Goal: Task Accomplishment & Management: Manage account settings

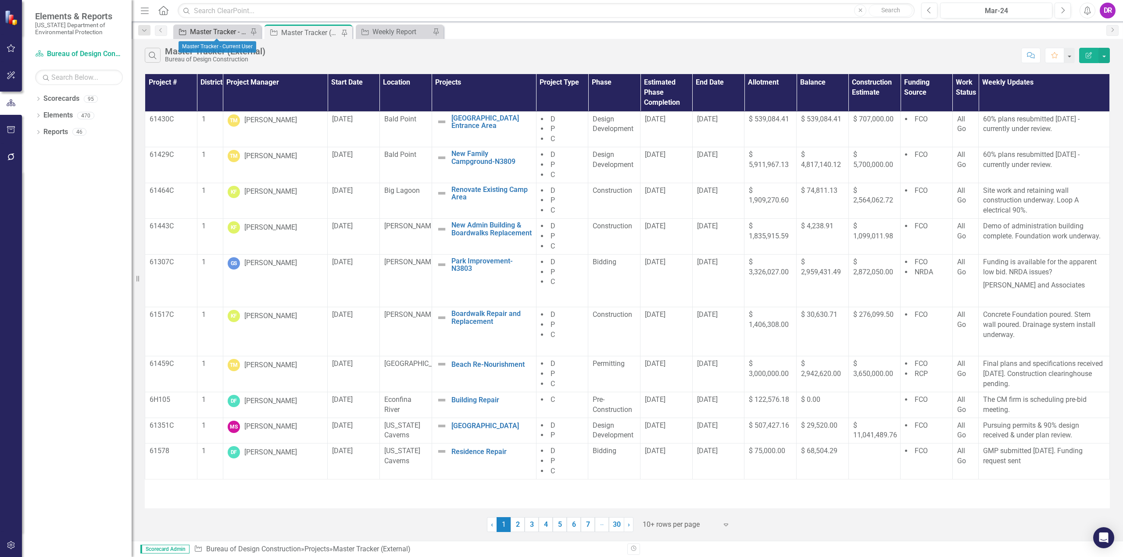
click at [211, 35] on div "Master Tracker - Current User" at bounding box center [219, 31] width 58 height 11
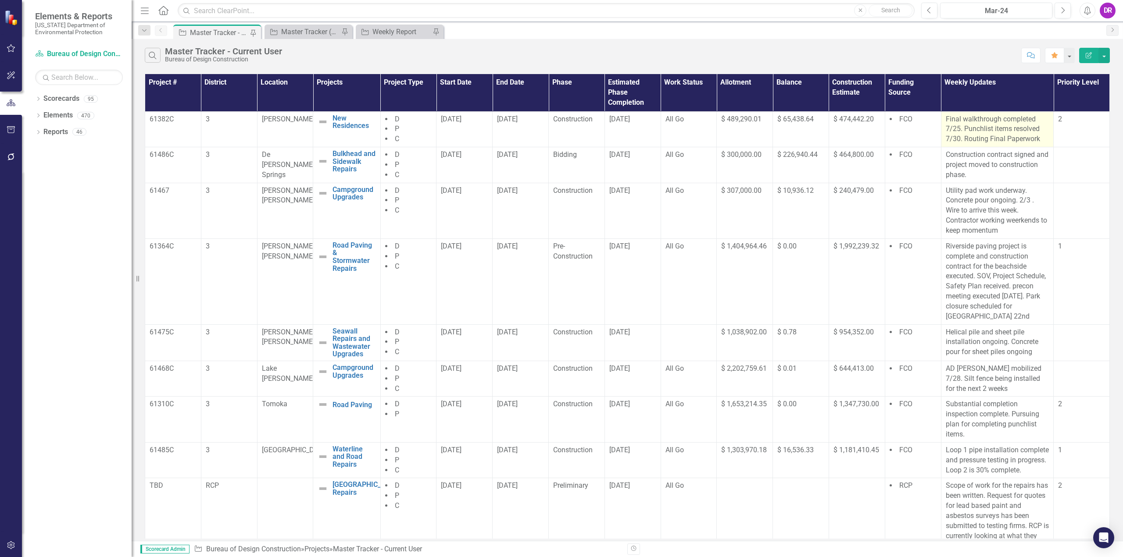
click at [961, 128] on p "Final walkthrough completed 7/25. Punchlist items resolved 7/30. Routing Final …" at bounding box center [996, 129] width 103 height 30
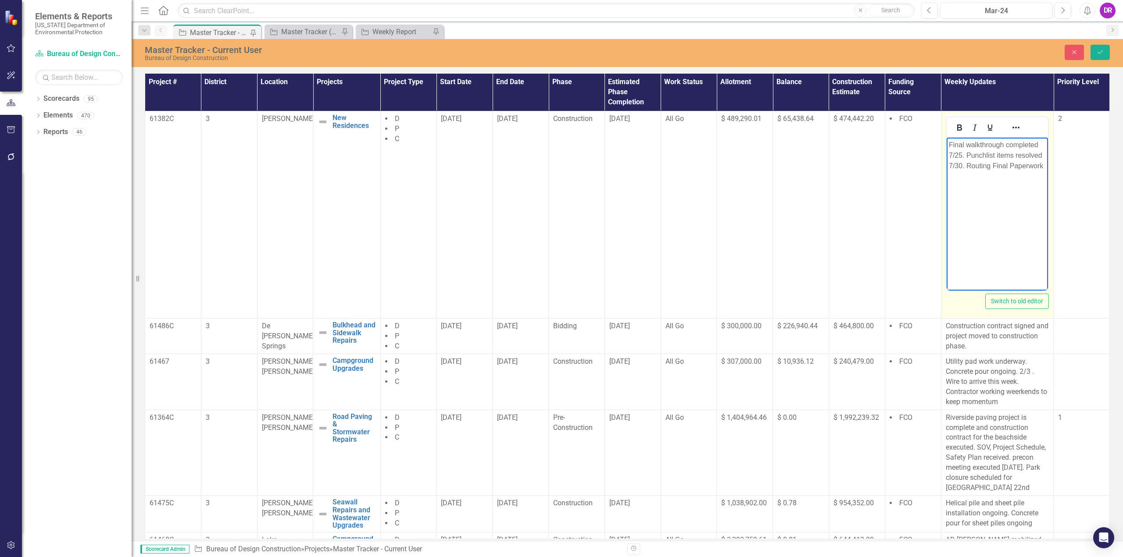
click at [960, 166] on p "Final walkthrough completed 7/25. Punchlist items resolved 7/30. Routing Final …" at bounding box center [996, 155] width 97 height 32
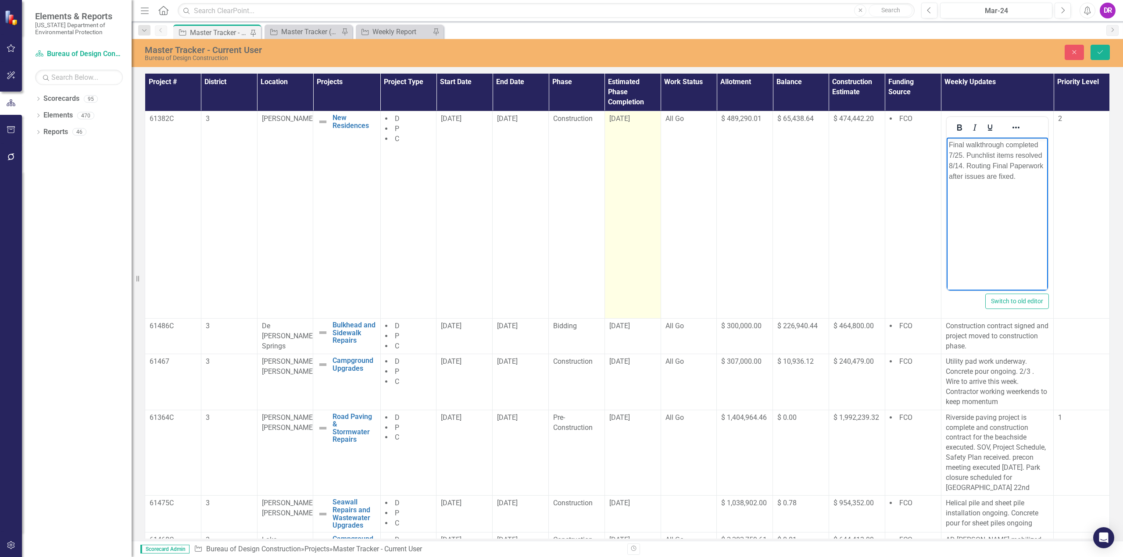
click at [615, 117] on span "[DATE]" at bounding box center [619, 118] width 21 height 8
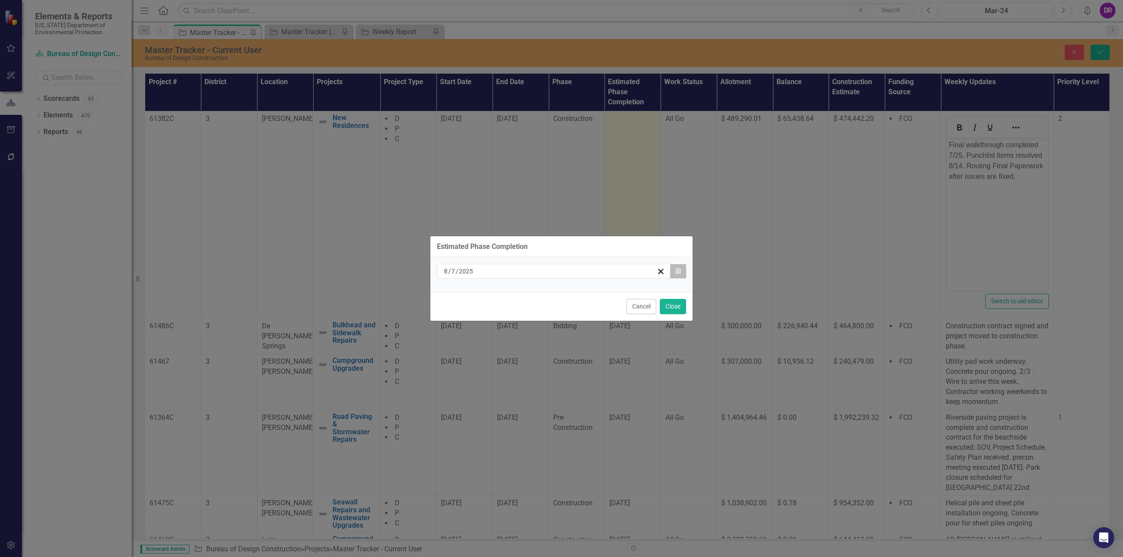
click at [676, 271] on icon "Calendar" at bounding box center [677, 271] width 5 height 6
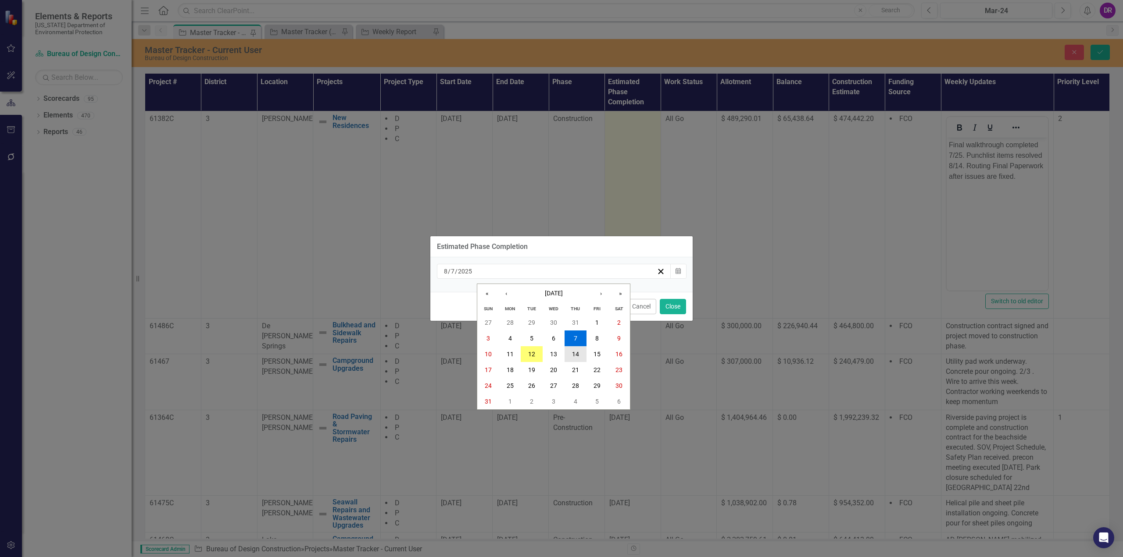
click at [574, 359] on button "14" at bounding box center [575, 354] width 22 height 16
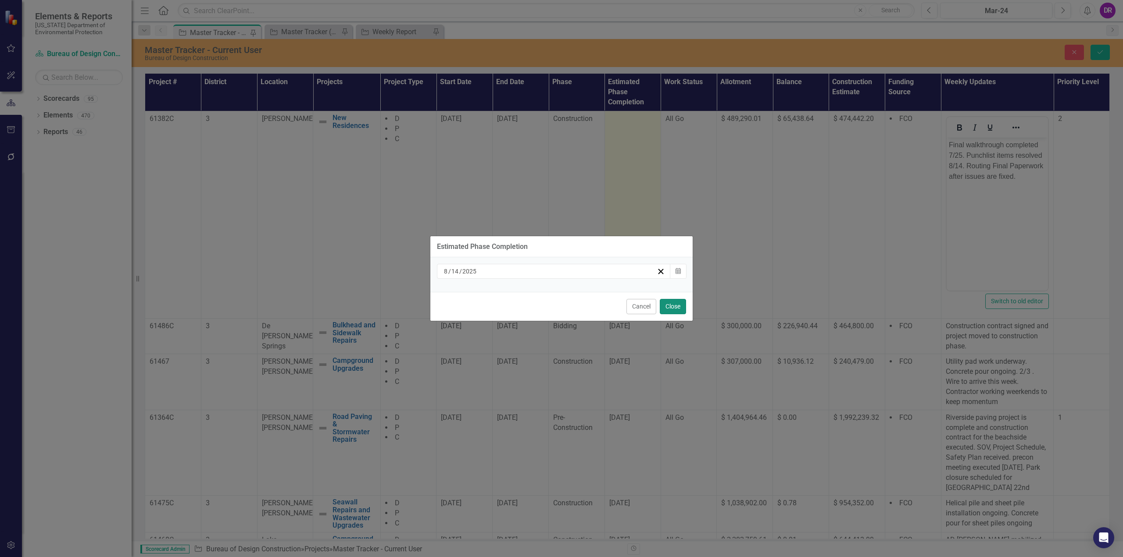
click at [680, 307] on button "Close" at bounding box center [673, 306] width 26 height 15
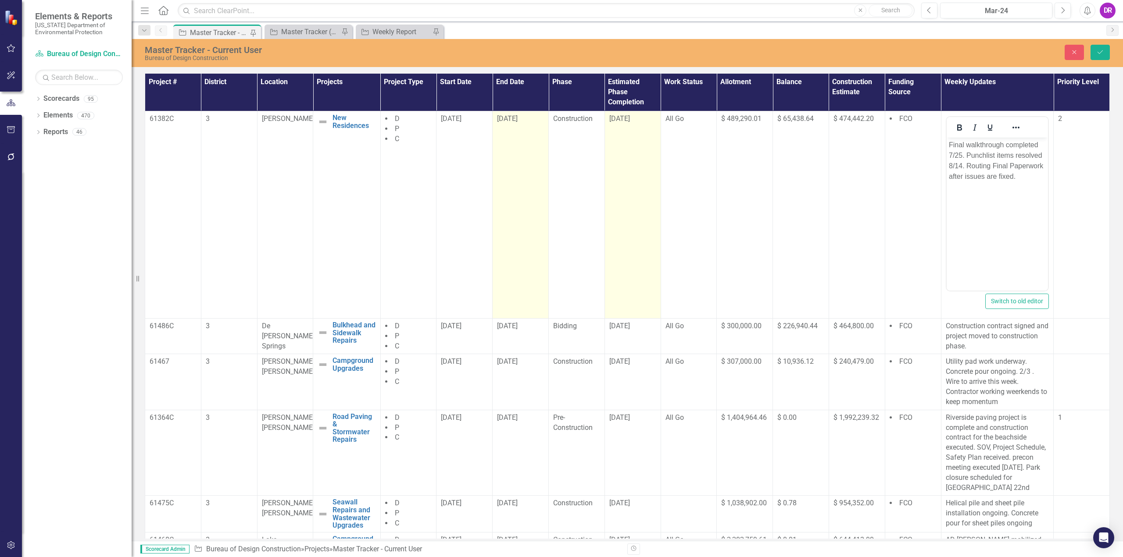
click at [505, 117] on span "[DATE]" at bounding box center [507, 118] width 21 height 8
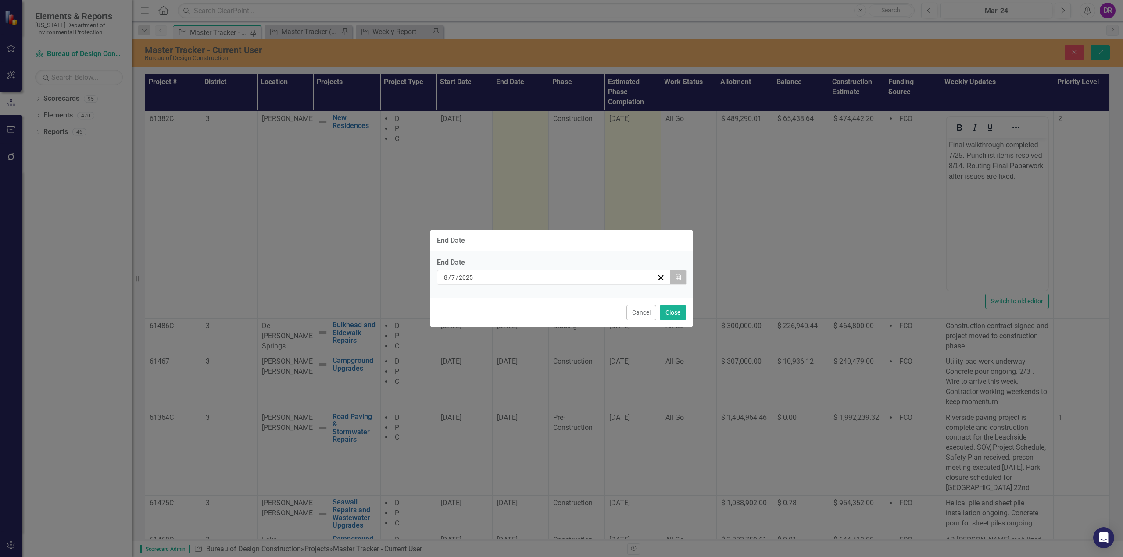
click at [685, 278] on button "Calendar" at bounding box center [678, 277] width 17 height 15
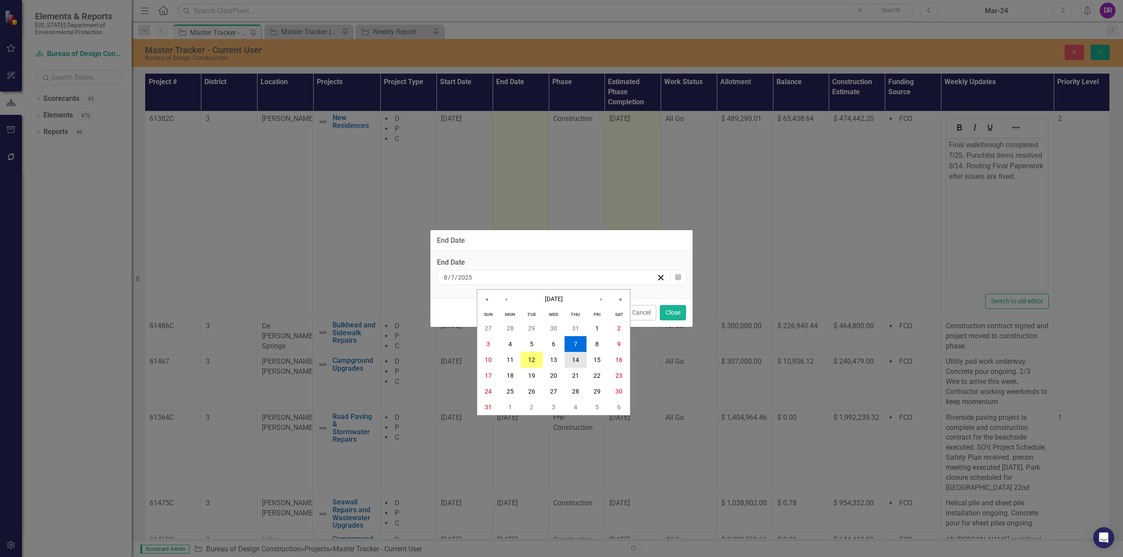
click at [574, 361] on abbr "14" at bounding box center [575, 360] width 7 height 7
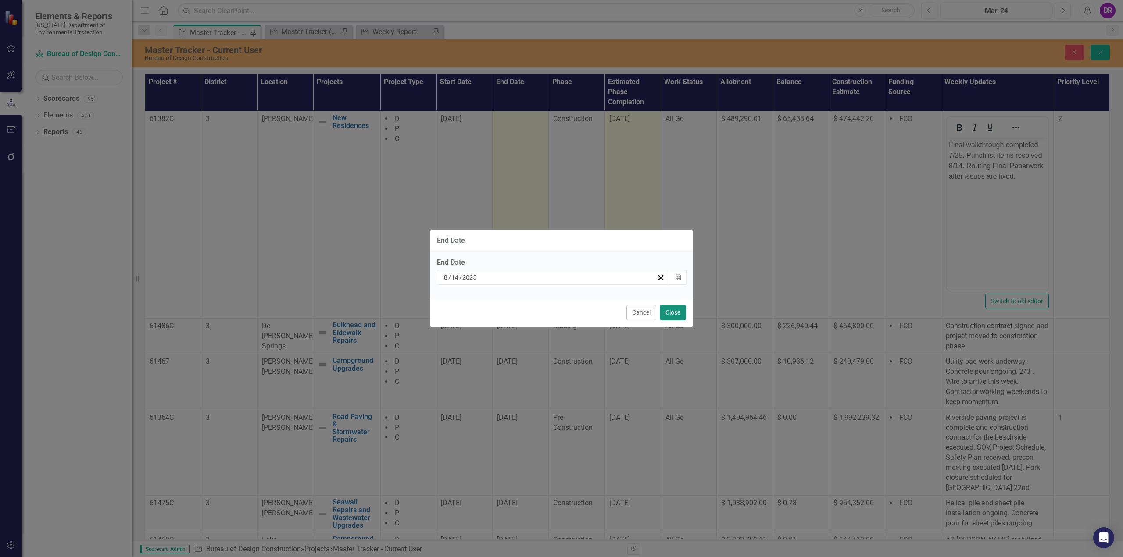
click at [669, 309] on button "Close" at bounding box center [673, 312] width 26 height 15
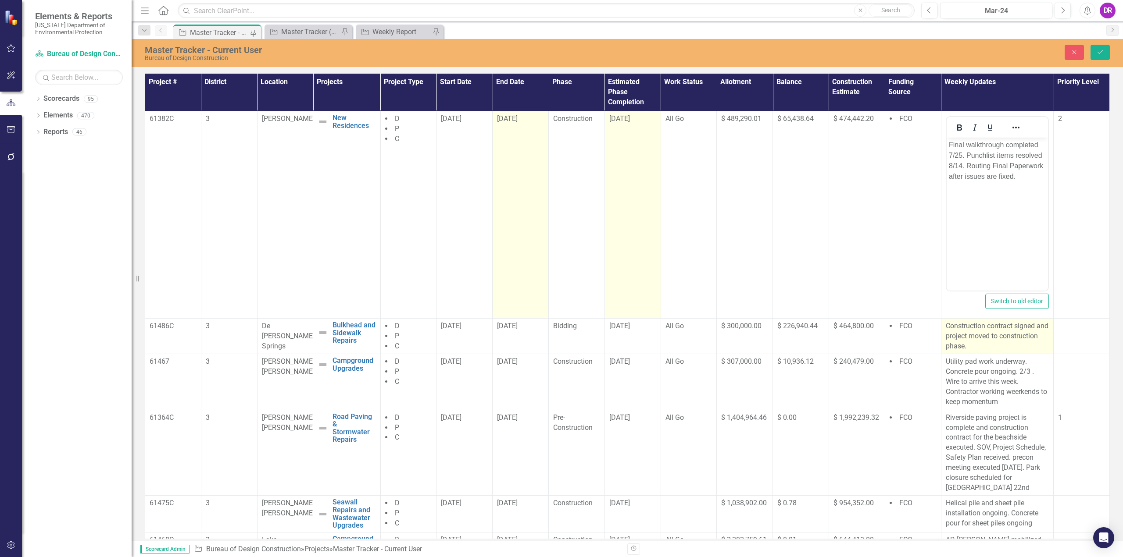
click at [1001, 346] on p "Construction contract signed and project moved to construction phase." at bounding box center [996, 336] width 103 height 30
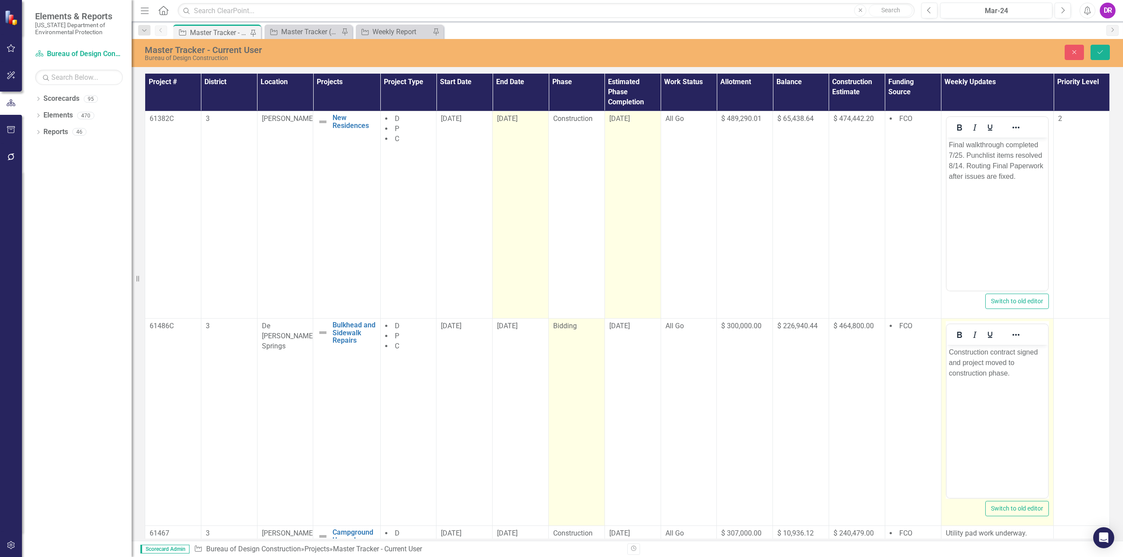
click at [567, 325] on span "Bidding" at bounding box center [565, 326] width 24 height 8
click at [591, 332] on icon "Expand" at bounding box center [591, 329] width 9 height 7
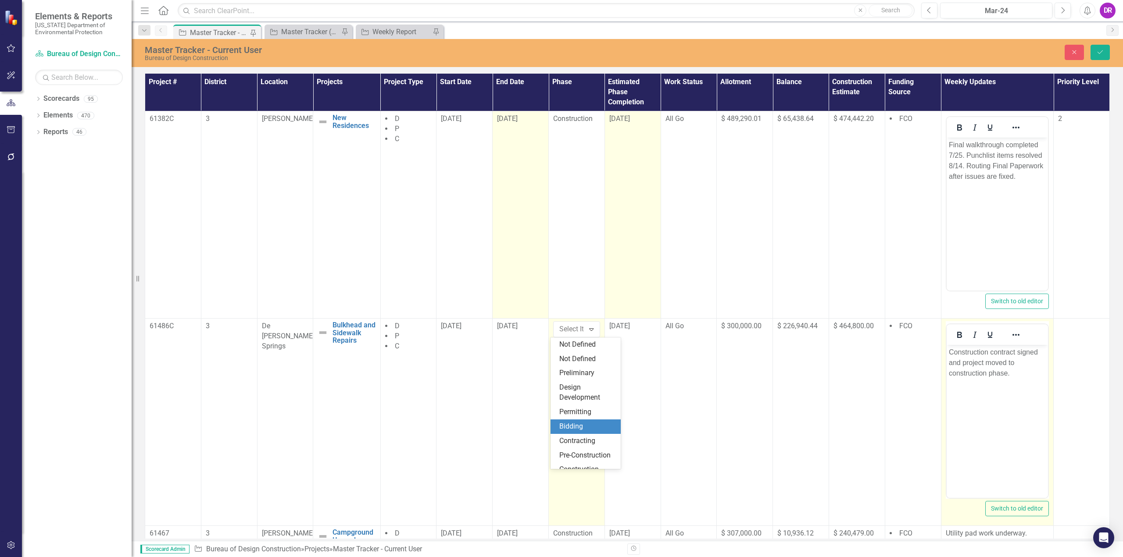
scroll to position [61, 0]
click at [581, 385] on div "Contracting" at bounding box center [587, 390] width 56 height 10
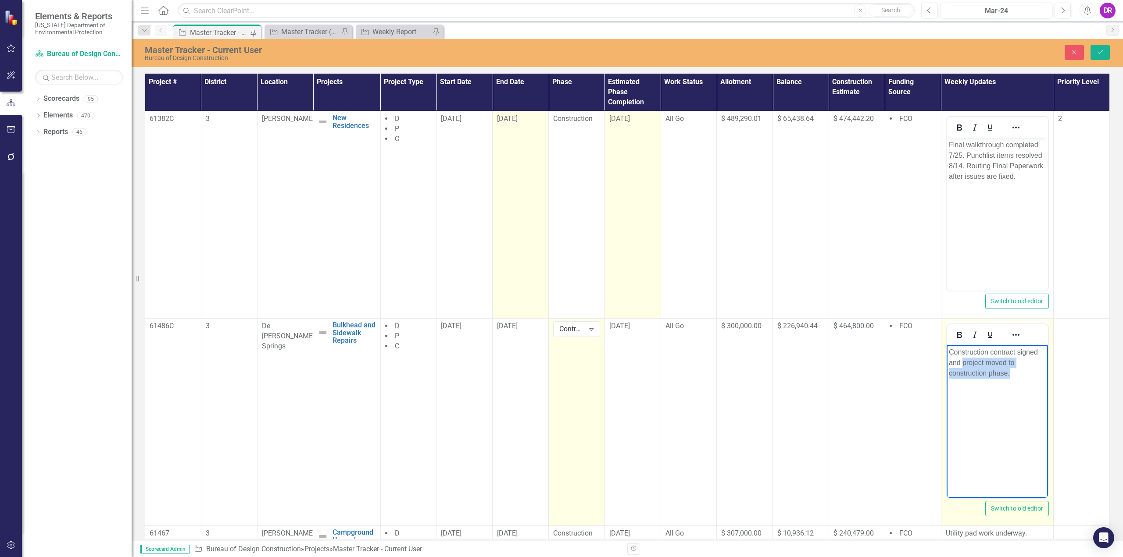
drag, startPoint x: 960, startPoint y: 364, endPoint x: 1010, endPoint y: 373, distance: 50.3
click at [1010, 373] on p "Construction contract signed and project moved to construction phase." at bounding box center [996, 363] width 97 height 32
click at [1017, 352] on p "Construction contract signed and project moved to construction phase." at bounding box center [996, 363] width 97 height 32
click at [1015, 353] on p "Construction contract signed and project moved to construction phase." at bounding box center [996, 363] width 97 height 32
drag, startPoint x: 988, startPoint y: 363, endPoint x: 999, endPoint y: 362, distance: 11.0
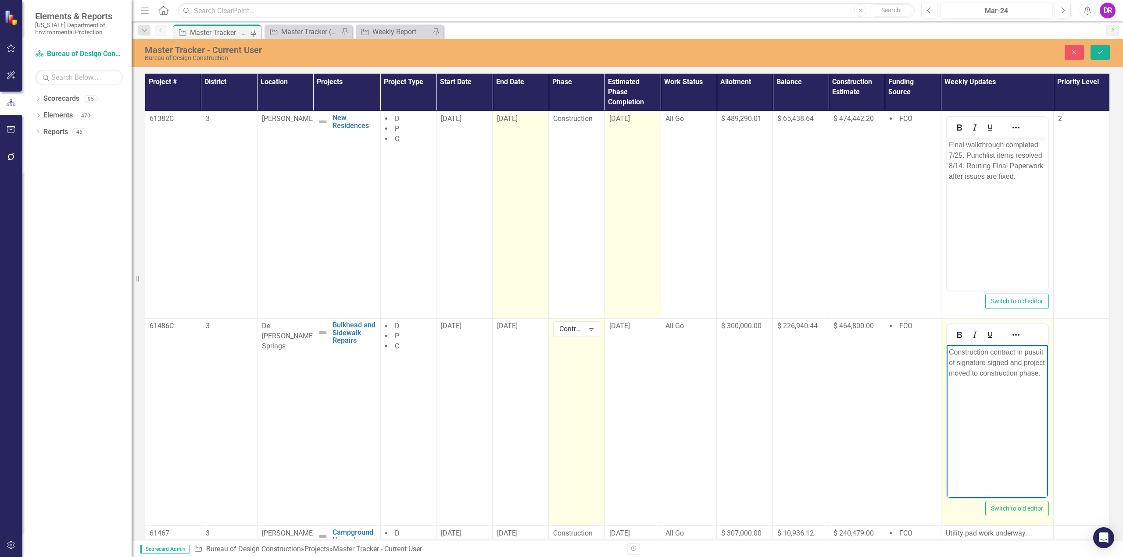
click at [988, 363] on p "Construction contract in pusuit of signature signed and project moved to constr…" at bounding box center [996, 363] width 97 height 32
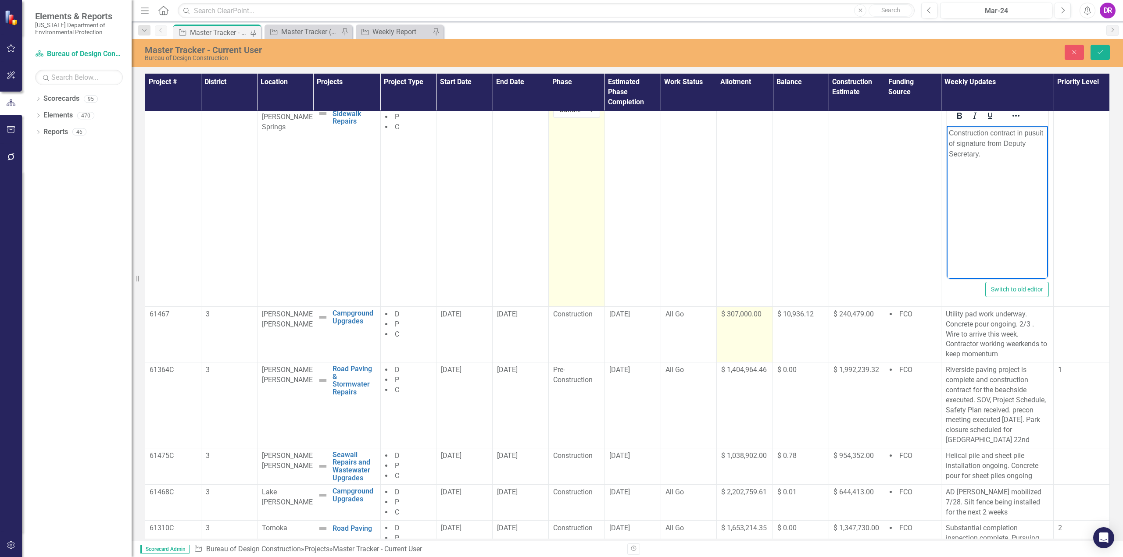
scroll to position [0, 0]
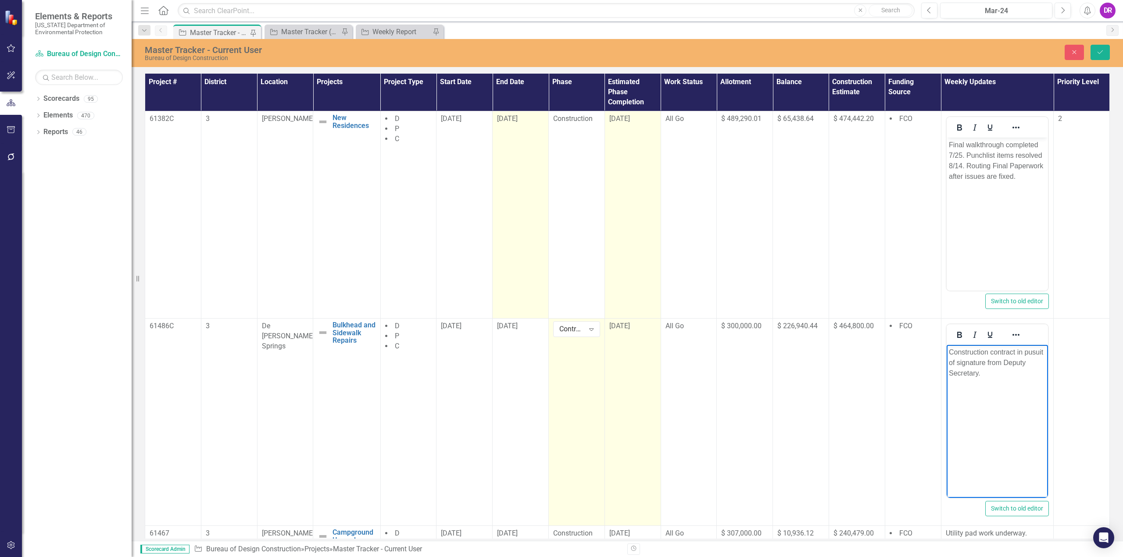
click at [621, 327] on span "[DATE]" at bounding box center [619, 326] width 21 height 8
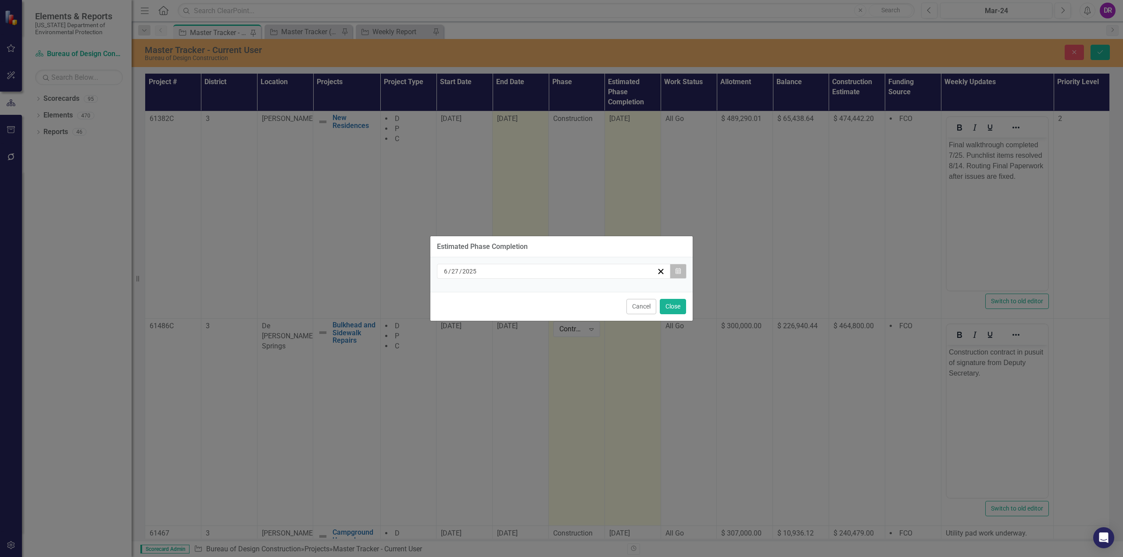
click at [676, 272] on icon "Calendar" at bounding box center [677, 271] width 5 height 6
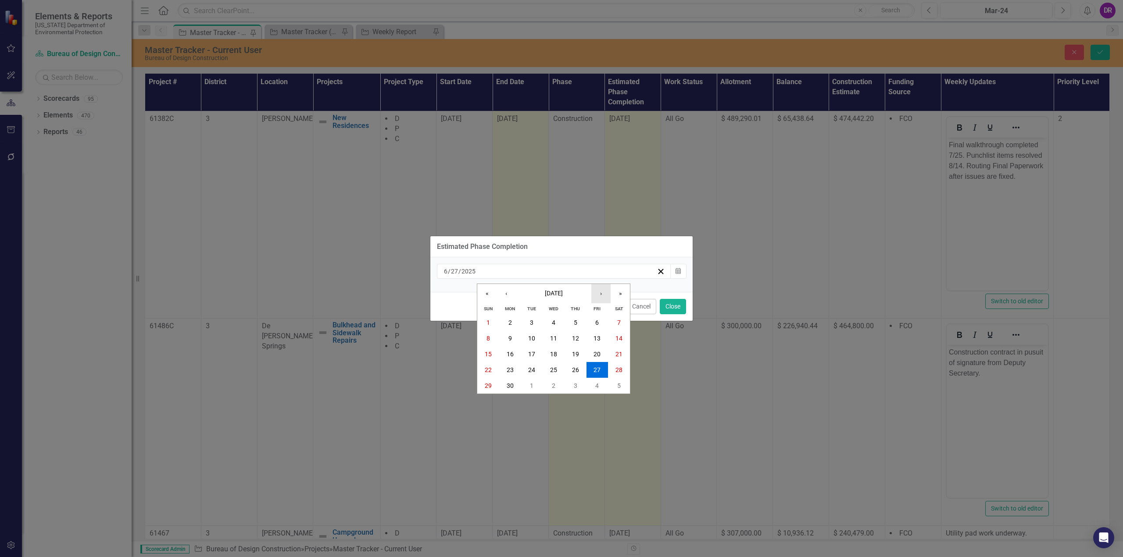
click at [599, 292] on button "›" at bounding box center [600, 293] width 19 height 19
click at [575, 388] on abbr "28" at bounding box center [575, 385] width 7 height 7
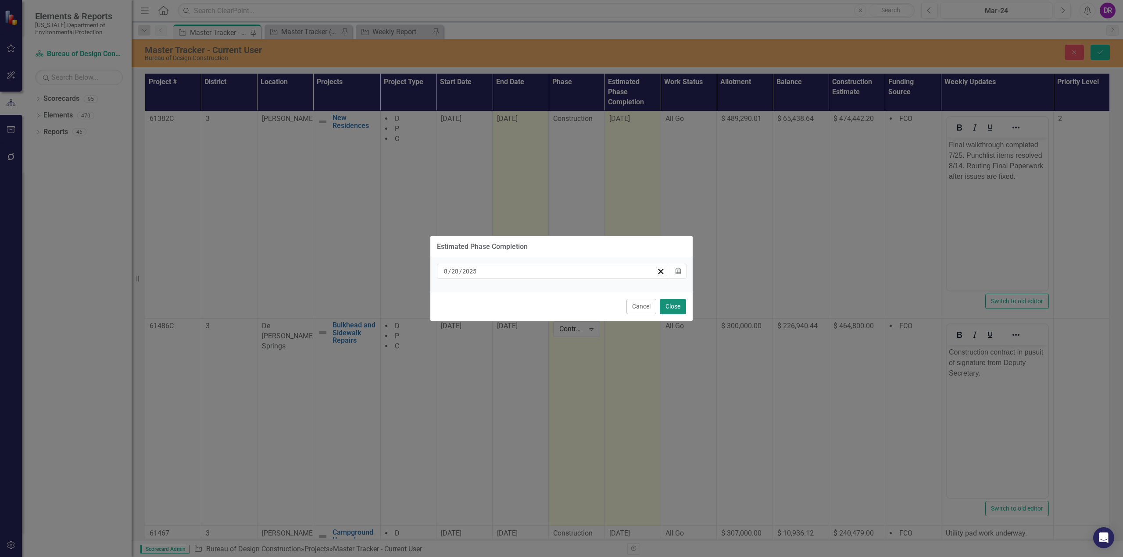
click at [670, 307] on button "Close" at bounding box center [673, 306] width 26 height 15
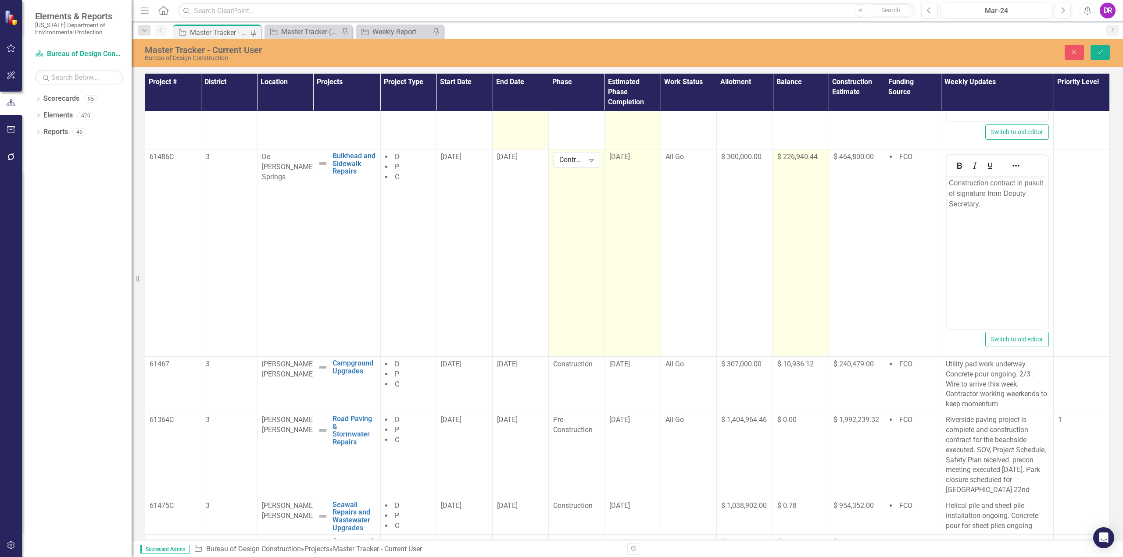
scroll to position [175, 0]
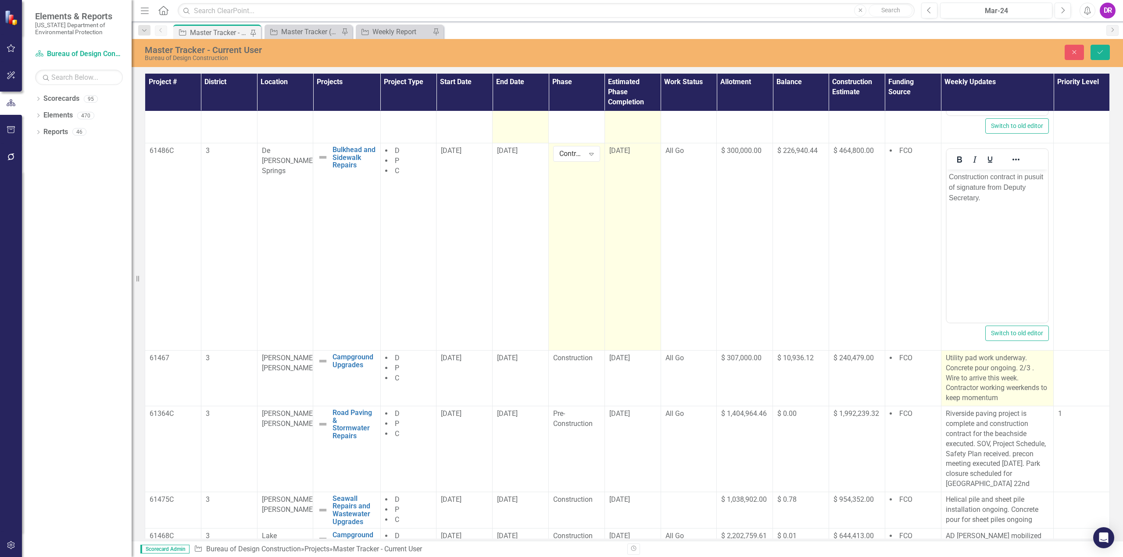
click at [1016, 386] on p "Utility pad work underway. Concrete pour ongoing. 2/3 . Wire to arrive this wee…" at bounding box center [996, 378] width 103 height 50
click at [1011, 390] on p "Utility pad work underway. Concrete pour ongoing. 2/3 . Wire to arrive this wee…" at bounding box center [996, 378] width 103 height 50
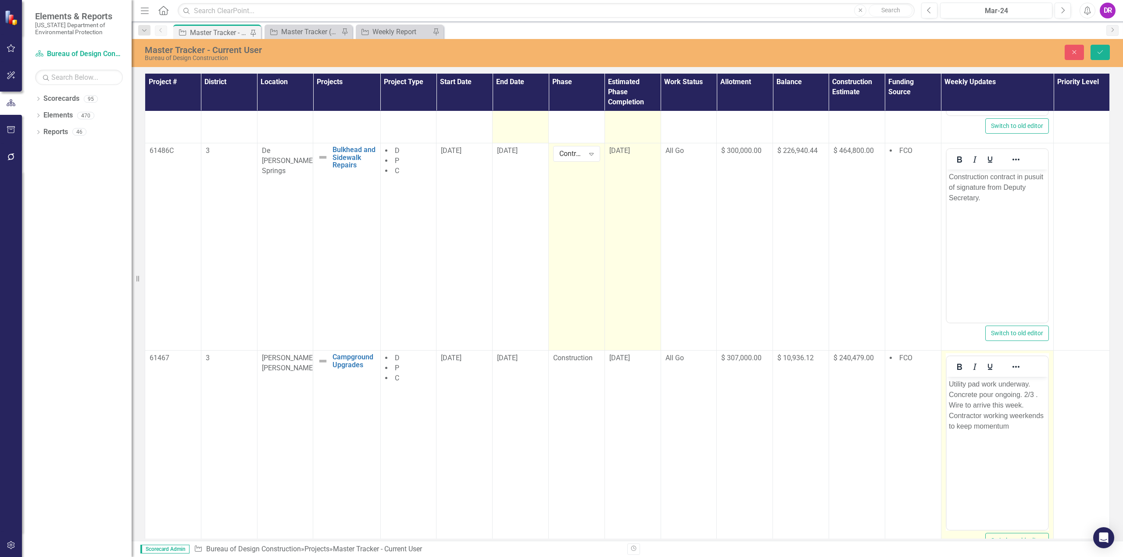
scroll to position [0, 0]
click at [1024, 415] on p "Utility pad work underway. Concrete pour ongoing. 2/3 . Wire to arrive this wee…" at bounding box center [996, 405] width 97 height 53
drag, startPoint x: 965, startPoint y: 405, endPoint x: 1017, endPoint y: 431, distance: 58.2
click at [1017, 431] on p "Utility pad work underway. Concrete pour ongoing. 2/3 . Wire to arrive this wee…" at bounding box center [996, 405] width 97 height 53
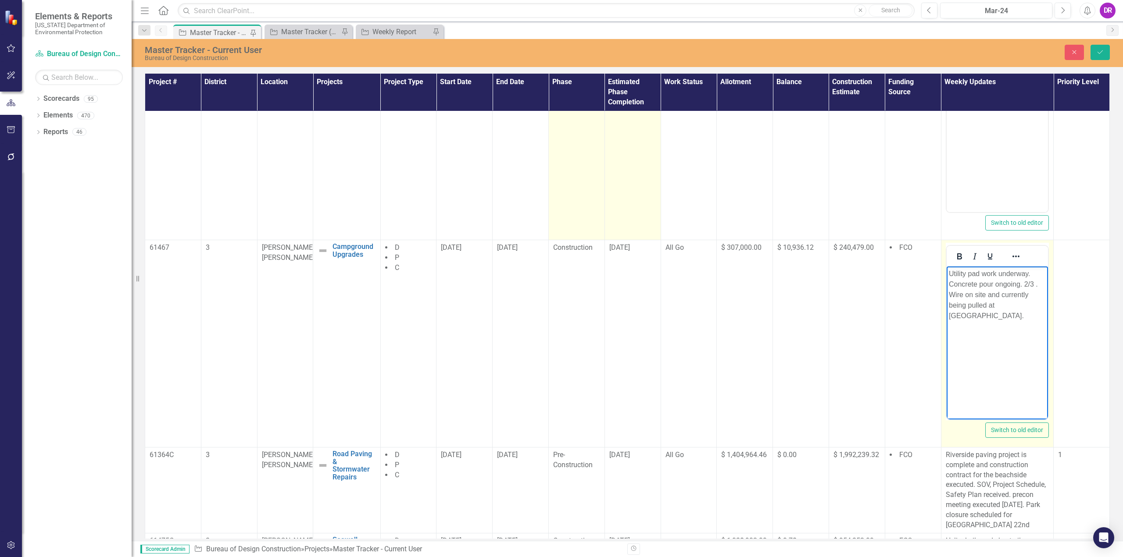
scroll to position [395, 0]
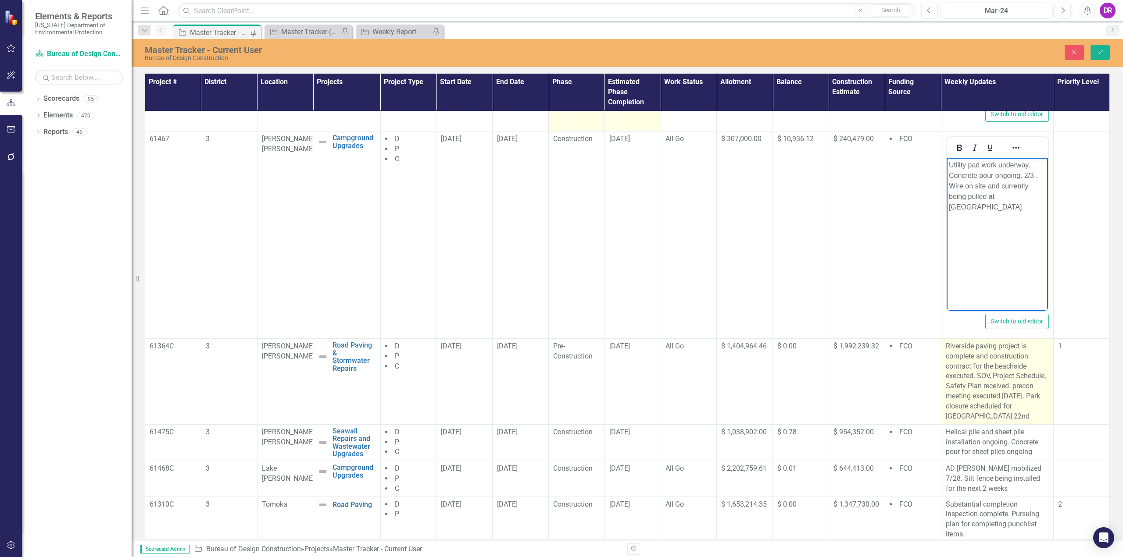
click at [980, 374] on p "Riverside paving project is complete and construction contract for the beachsid…" at bounding box center [996, 382] width 103 height 80
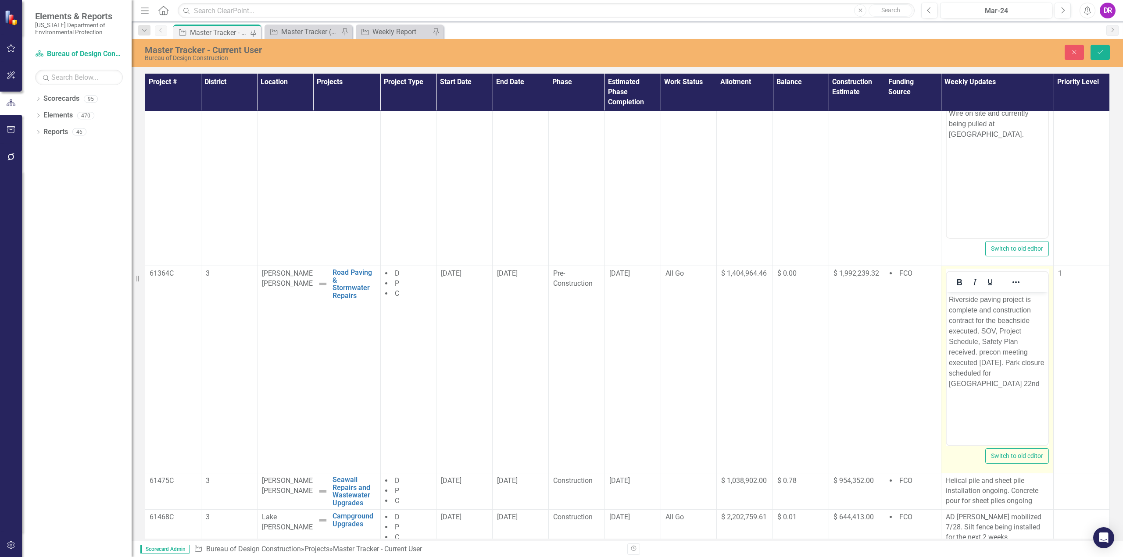
scroll to position [482, 0]
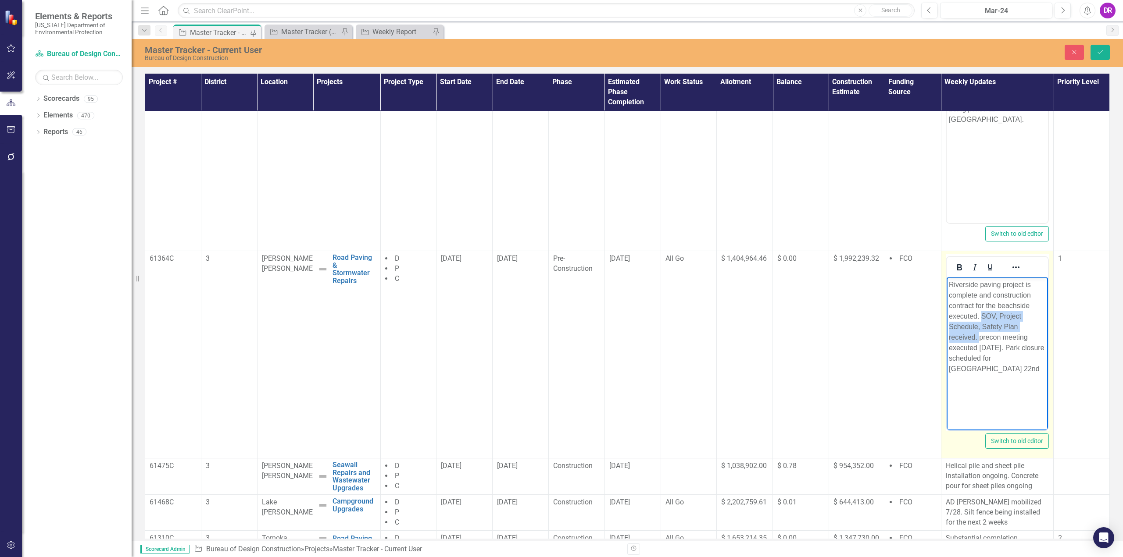
drag, startPoint x: 981, startPoint y: 315, endPoint x: 980, endPoint y: 340, distance: 25.0
click at [980, 340] on p "Riverside paving project is complete and construction contract for the beachsid…" at bounding box center [996, 326] width 97 height 95
click at [1006, 347] on p "Riverside paving project is complete and construction contract for the beachsid…" at bounding box center [996, 316] width 97 height 74
click at [1011, 346] on p "Riverside paving project is complete and construction contract for the beachsid…" at bounding box center [996, 321] width 97 height 84
click at [984, 357] on p "Riverside paving project is complete and construction contract for the beachsid…" at bounding box center [996, 321] width 97 height 84
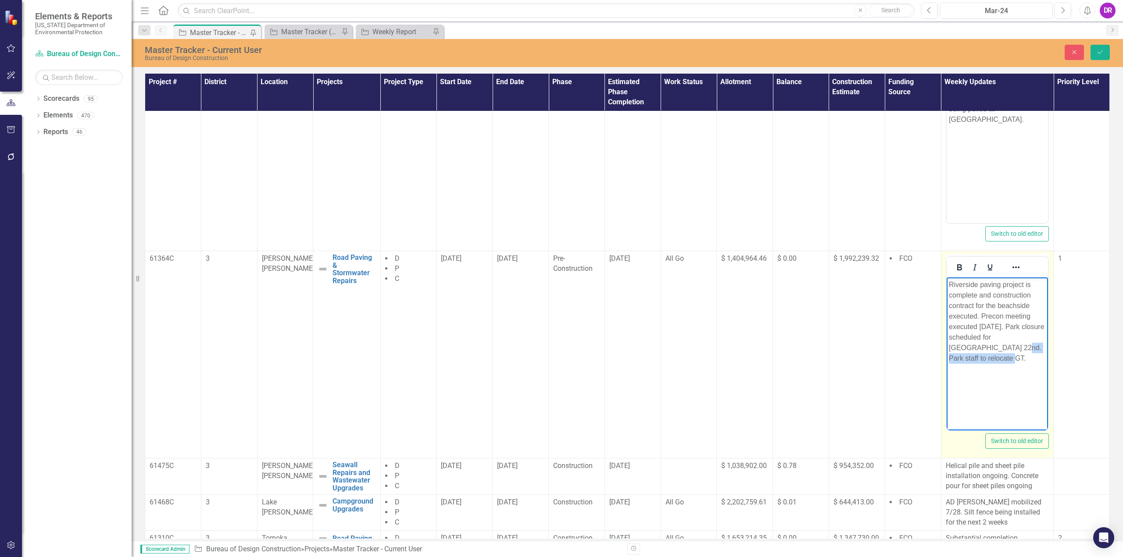
drag, startPoint x: 1004, startPoint y: 349, endPoint x: 987, endPoint y: 362, distance: 21.3
click at [987, 362] on p "Riverside paving project is complete and construction contract for the beachsid…" at bounding box center [996, 321] width 97 height 84
click at [1013, 326] on p "Riverside paving project is complete and construction contract for the beachsid…" at bounding box center [996, 316] width 97 height 74
click at [1016, 325] on p "Riverside paving project is complete and construction contract for the beachsid…" at bounding box center [996, 321] width 97 height 84
click at [1014, 336] on p "Riverside paving project is complete and construction contract for the beachsid…" at bounding box center [996, 321] width 97 height 84
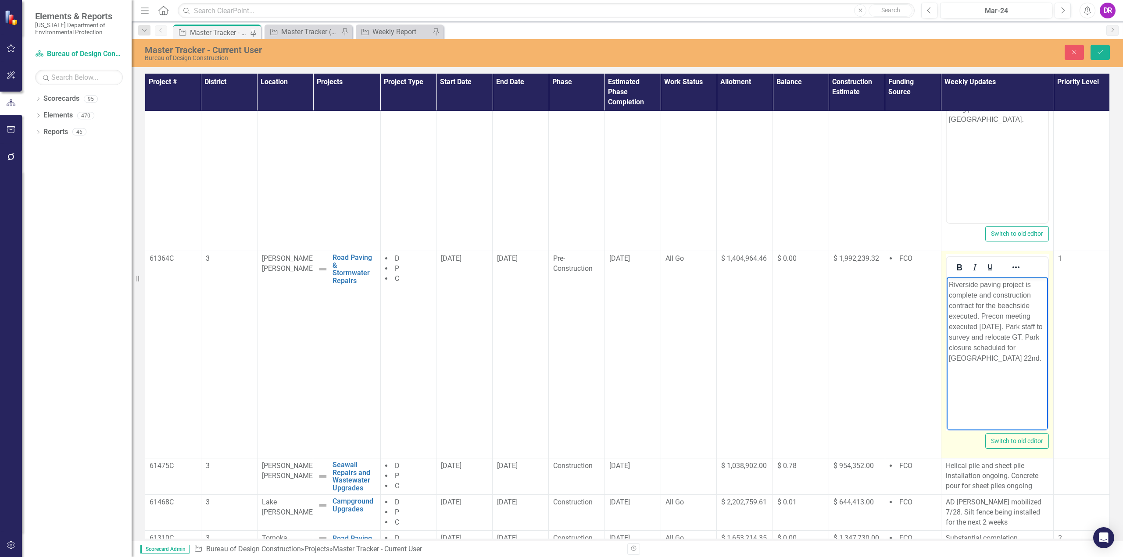
click at [1013, 360] on p "Riverside paving project is complete and construction contract for the beachsid…" at bounding box center [996, 321] width 97 height 84
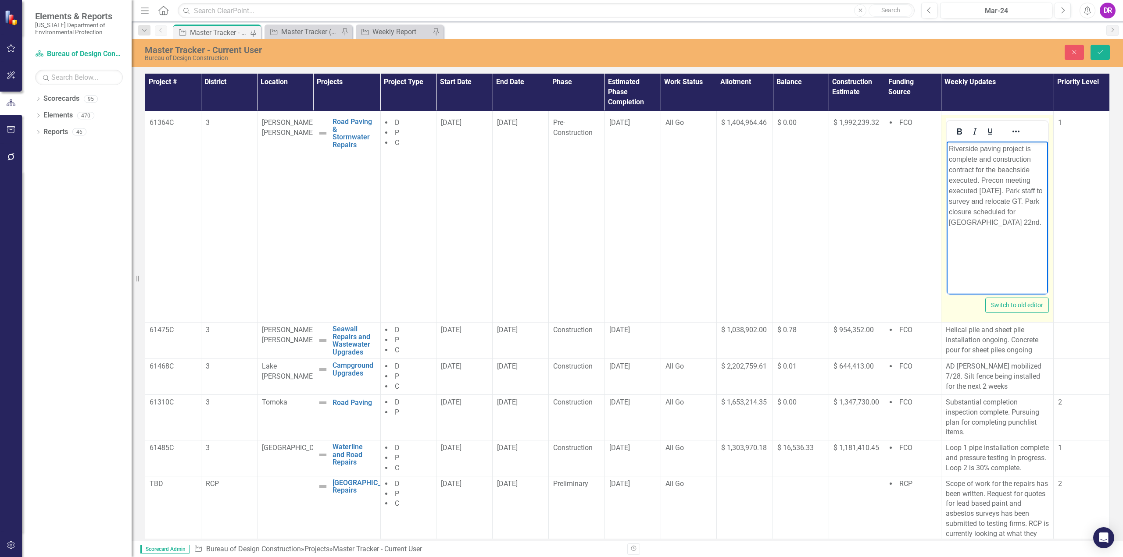
scroll to position [642, 0]
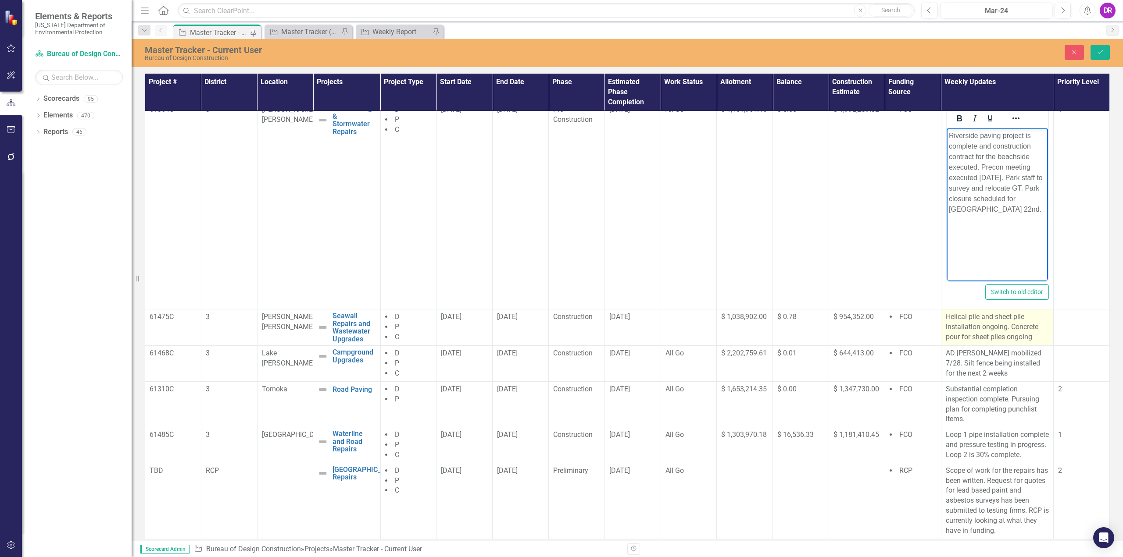
click at [1032, 326] on p "Helical pile and sheet pile installation ongoing. Concrete pour for sheet piles…" at bounding box center [996, 327] width 103 height 30
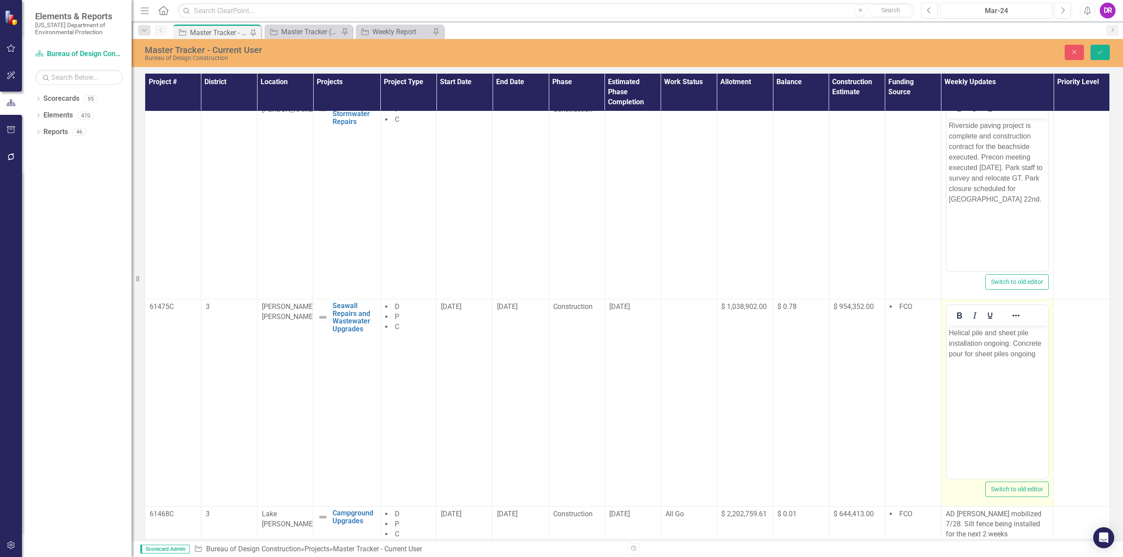
scroll to position [0, 0]
drag, startPoint x: 1034, startPoint y: 356, endPoint x: 1991, endPoint y: 675, distance: 1008.7
click at [1034, 356] on p "Helical pile and sheet pile installation ongoing. Concrete pour for sheet piles…" at bounding box center [996, 344] width 97 height 32
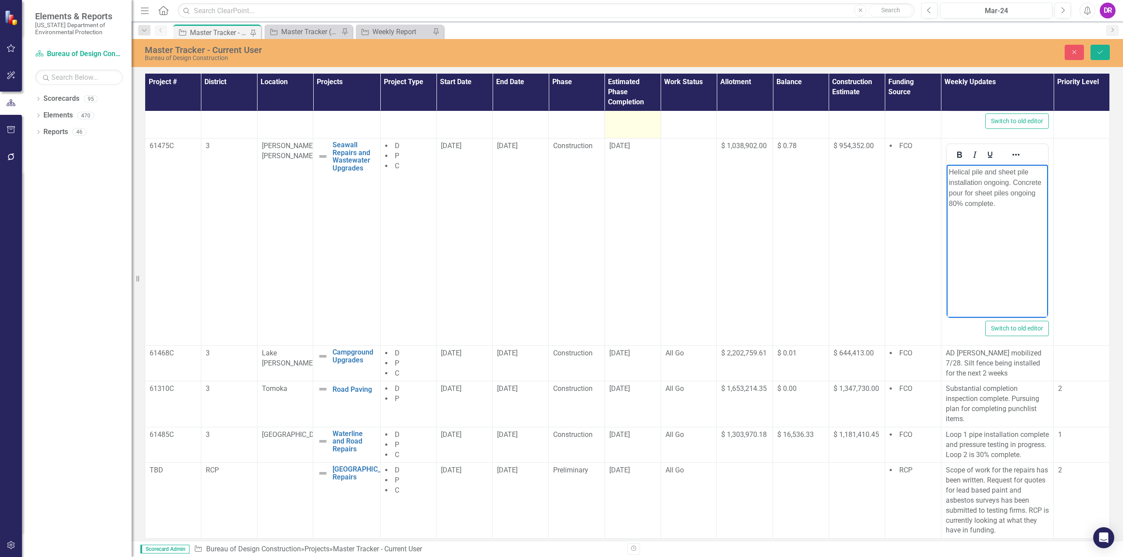
scroll to position [813, 0]
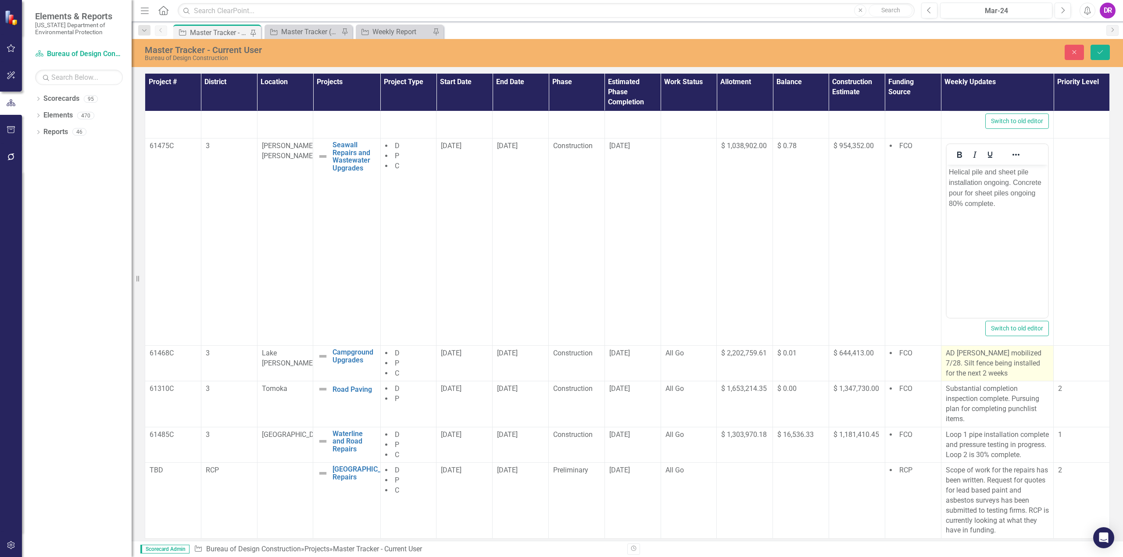
click at [951, 353] on p "AD [PERSON_NAME] mobilized 7/28. Silt fence being installed for the next 2 weeks" at bounding box center [996, 364] width 103 height 30
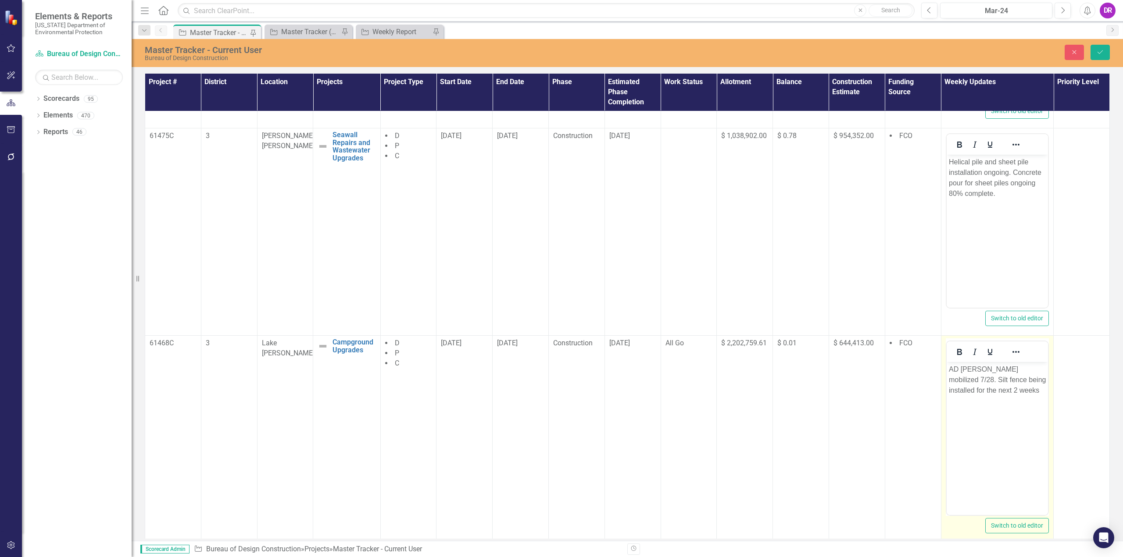
scroll to position [0, 0]
click at [994, 392] on p "AD [PERSON_NAME] mobilized 7/28. Silt fence being installed for the next 2 weeks" at bounding box center [996, 380] width 97 height 32
click at [998, 387] on p "AD [PERSON_NAME] mobilized 7/28. Silt fence being installed for the next 2 week…" at bounding box center [996, 401] width 97 height 74
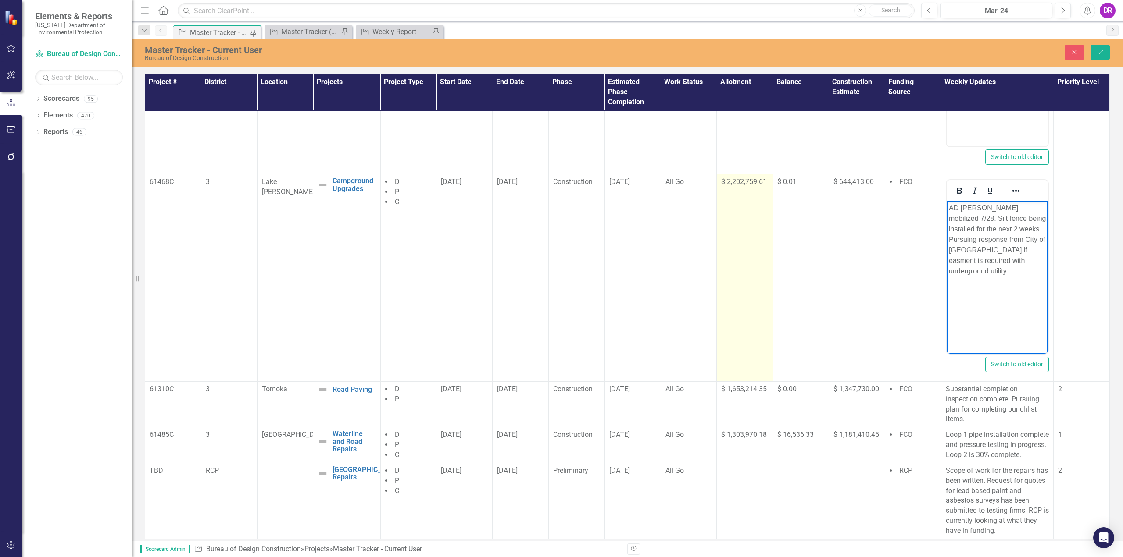
scroll to position [984, 0]
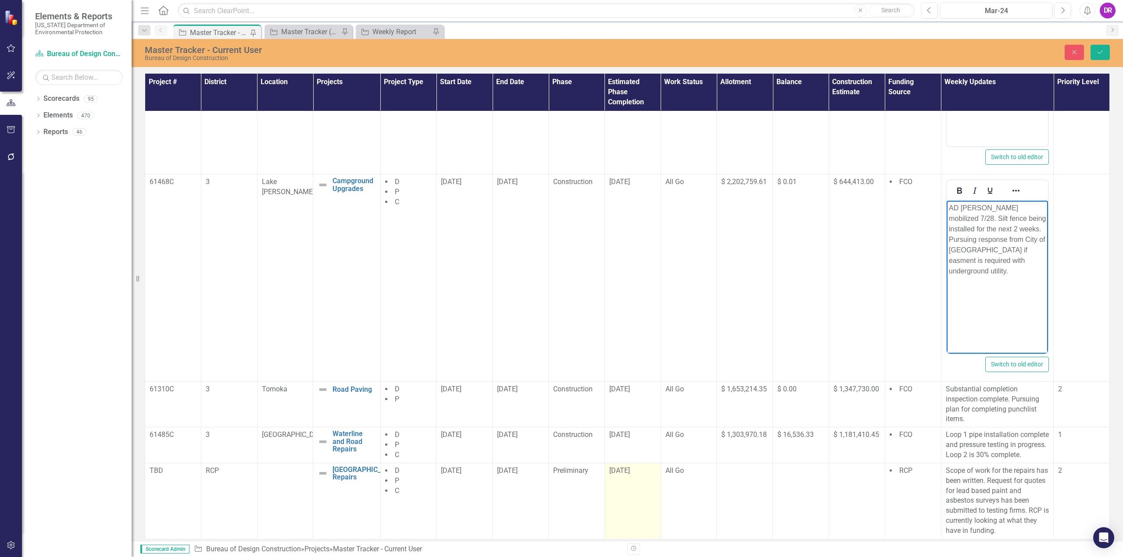
click at [612, 471] on span "[DATE]" at bounding box center [619, 471] width 21 height 8
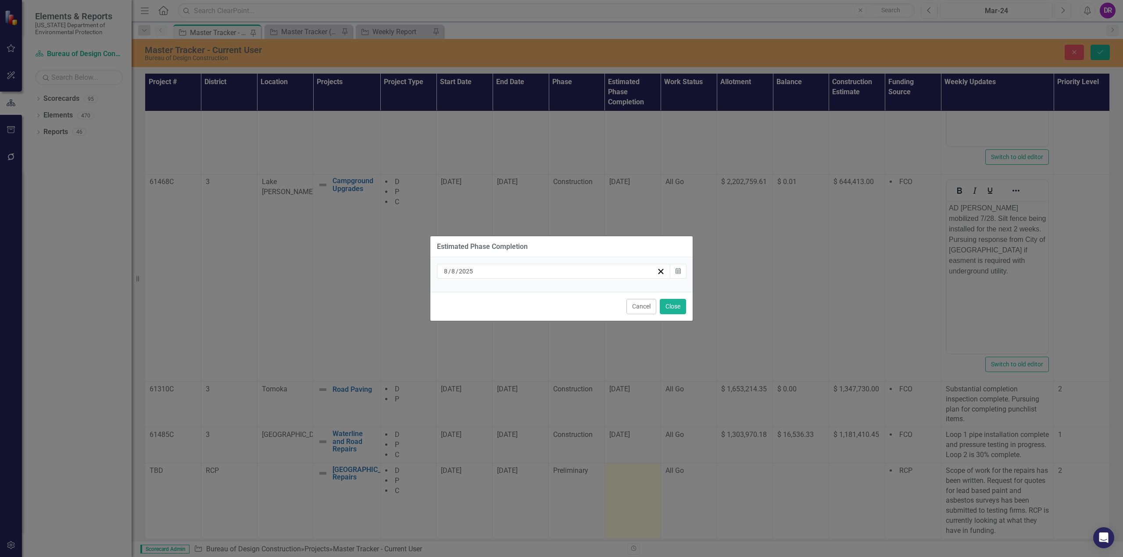
click at [451, 273] on input "8" at bounding box center [453, 271] width 5 height 9
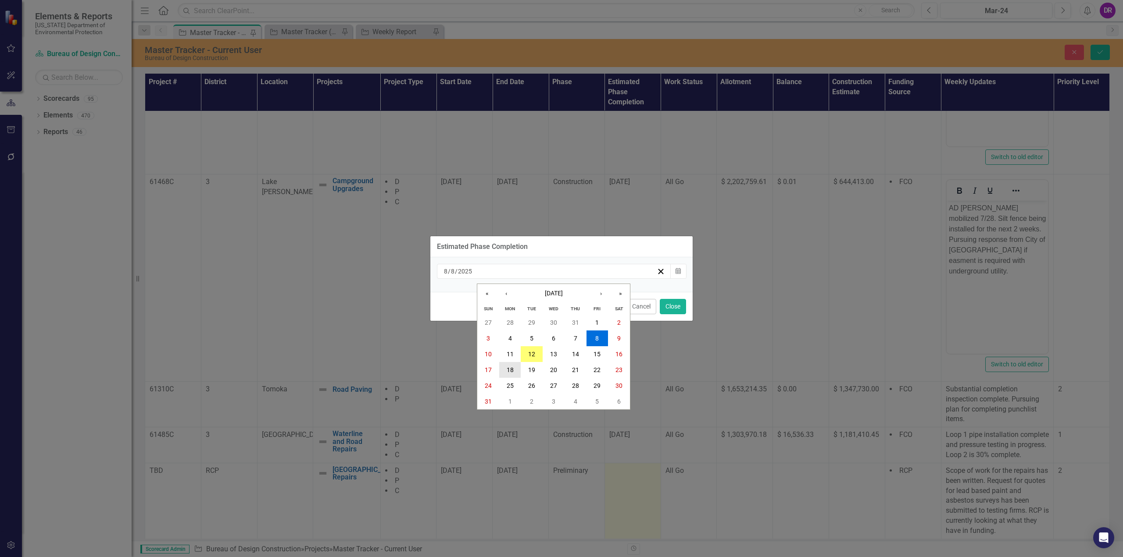
click at [510, 369] on abbr "18" at bounding box center [509, 370] width 7 height 7
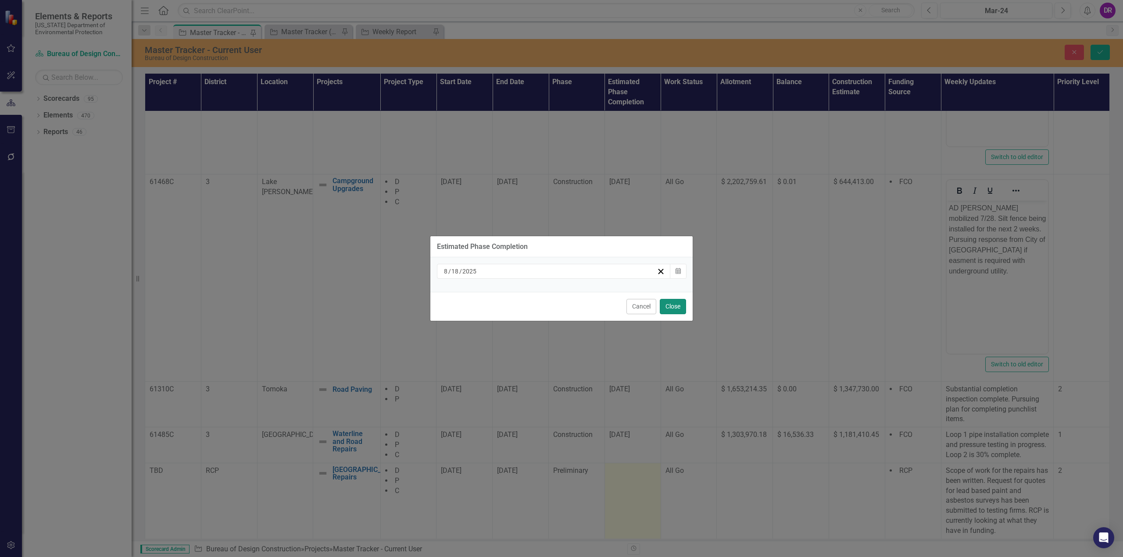
click at [670, 307] on button "Close" at bounding box center [673, 306] width 26 height 15
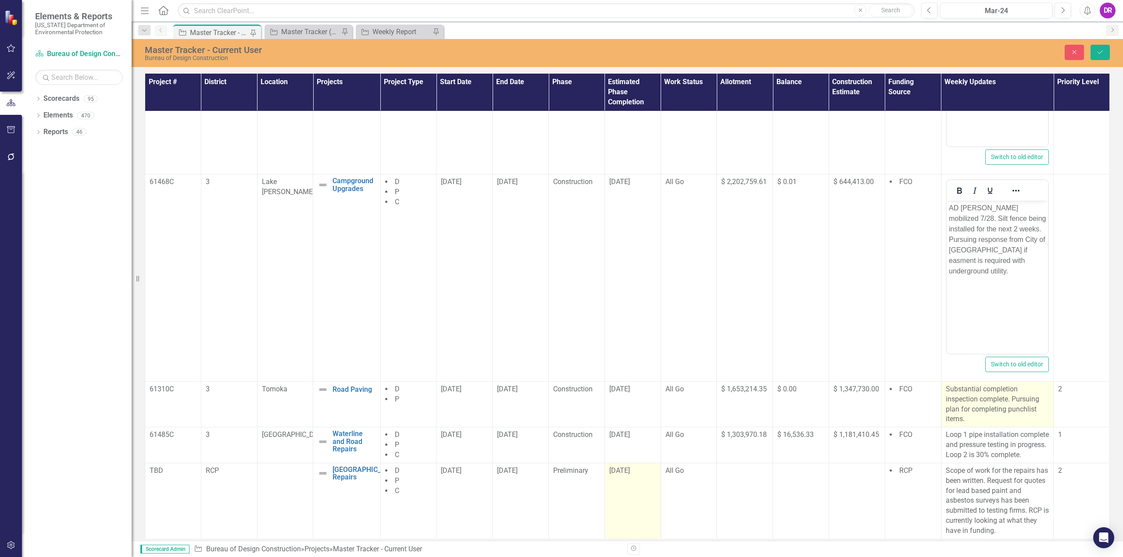
click at [991, 392] on p "Substantial completion inspection complete. Pursuing plan for completing punchl…" at bounding box center [996, 405] width 103 height 40
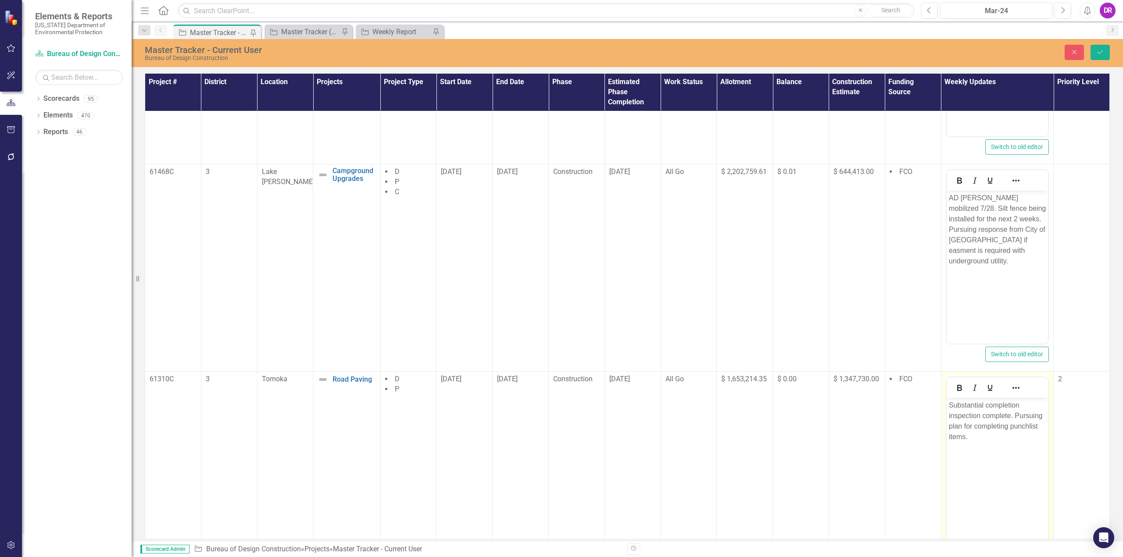
scroll to position [0, 0]
drag, startPoint x: 1013, startPoint y: 414, endPoint x: 1006, endPoint y: 427, distance: 14.1
click at [1006, 427] on p "Substantial completion inspection complete. Pursuing plan for completing punchl…" at bounding box center [996, 421] width 97 height 42
click at [979, 439] on p "Substantial completion inspection complete.Plans for punchlist received. Pursui…" at bounding box center [996, 421] width 97 height 42
drag, startPoint x: 998, startPoint y: 437, endPoint x: 2047, endPoint y: 831, distance: 1120.6
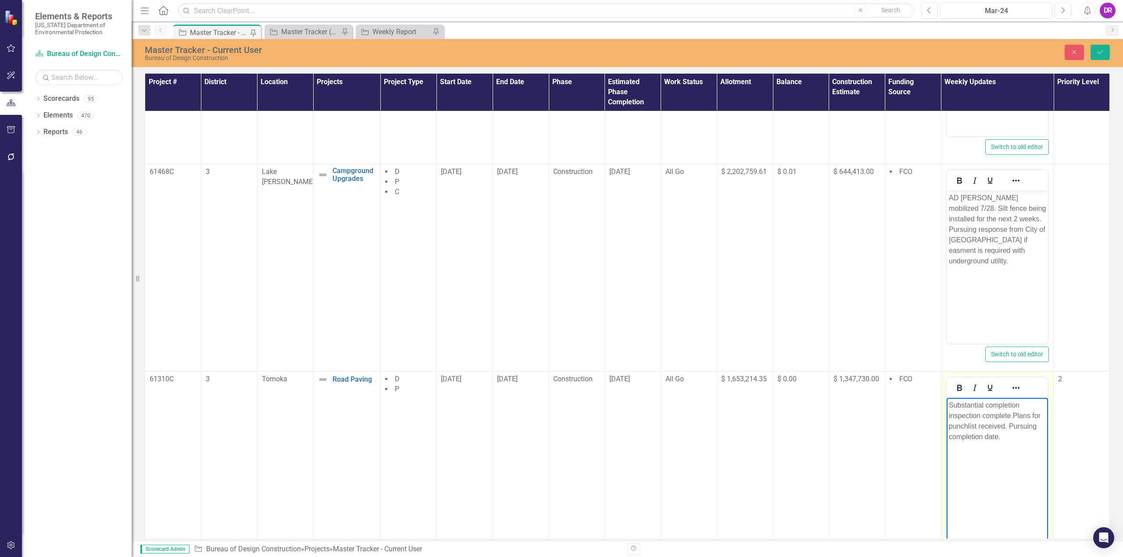
click at [998, 437] on p "Substantial completion inspection complete.Plans for punchlist received. Pursui…" at bounding box center [996, 421] width 97 height 42
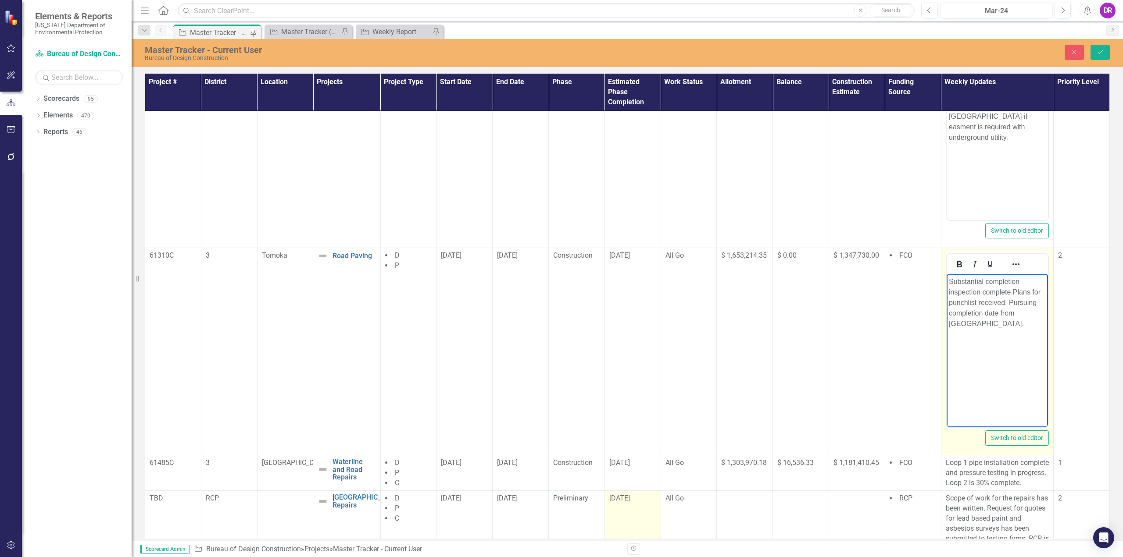
scroll to position [1146, 0]
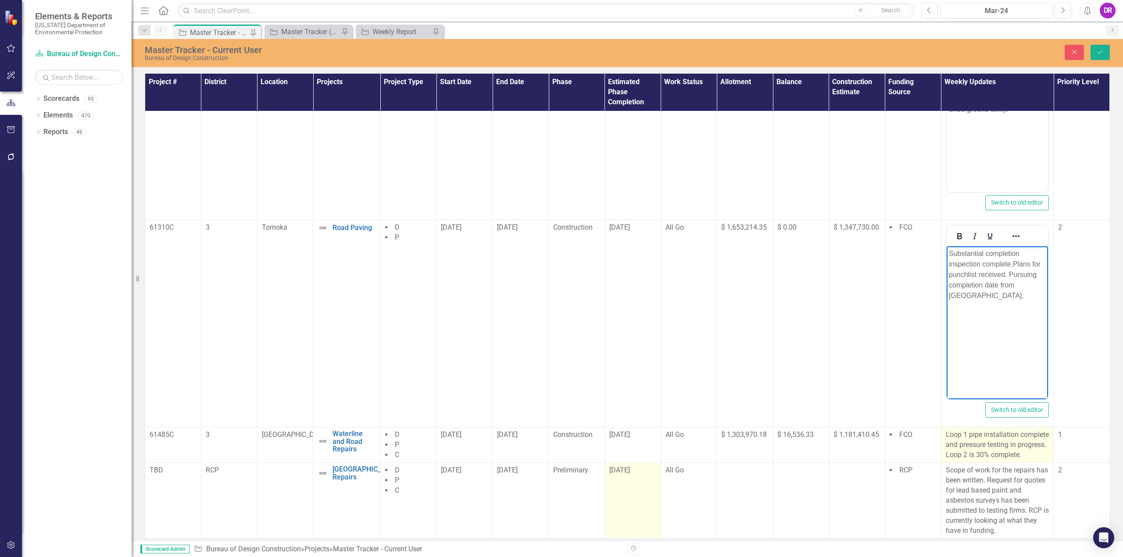
click at [973, 445] on p "Loop 1 pipe installation complete and pressure testing in progress. Loop 2 is 3…" at bounding box center [996, 445] width 103 height 30
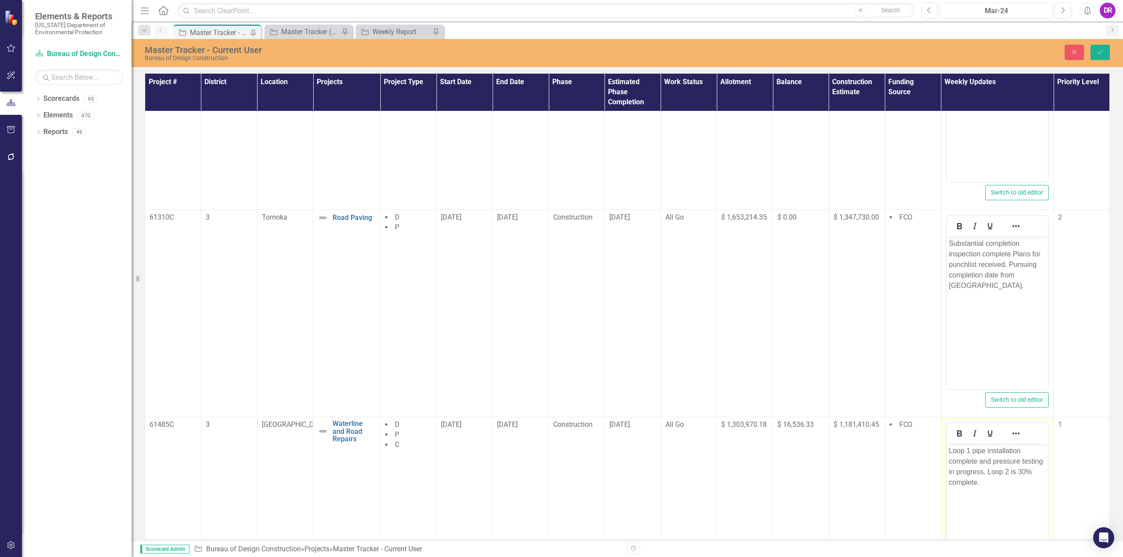
scroll to position [0, 0]
drag, startPoint x: 986, startPoint y: 472, endPoint x: 1002, endPoint y: 483, distance: 19.5
click at [1002, 483] on p "Loop 1 pipe installation complete and pressure testing in progress. Loop 2 is 3…" at bounding box center [996, 467] width 97 height 42
click at [991, 471] on p "Loop 1 pipe installation complete and pressure testing in progress. we reached …" at bounding box center [996, 483] width 97 height 74
drag, startPoint x: 1027, startPoint y: 489, endPoint x: 1001, endPoint y: 491, distance: 25.9
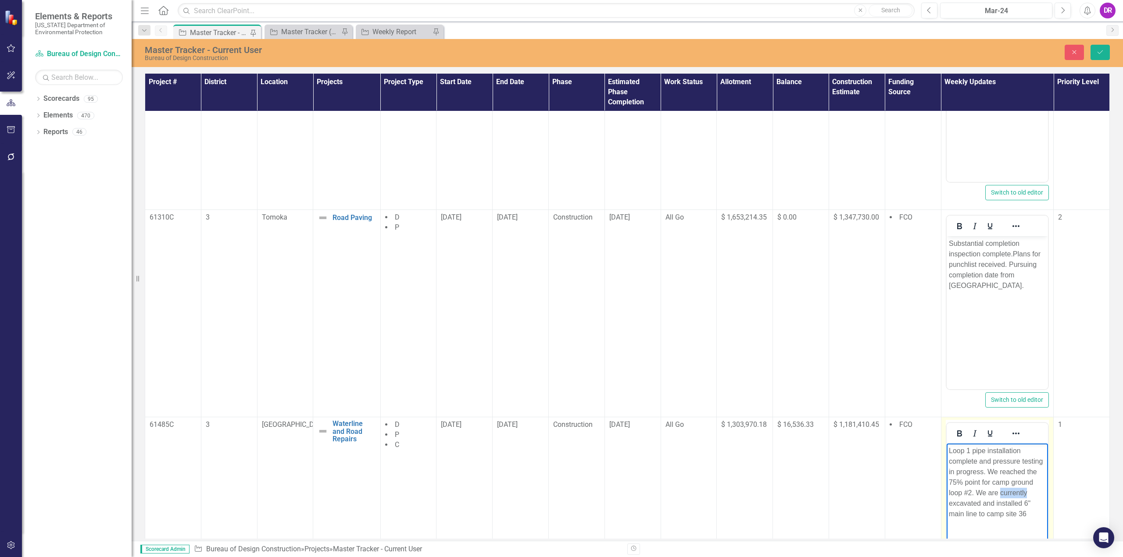
click at [1001, 491] on p "Loop 1 pipe installation complete and pressure testing in progress. We reached …" at bounding box center [996, 483] width 97 height 74
click at [1012, 501] on p "Loop 1 pipe installation complete and pressure testing in progress. We reached …" at bounding box center [996, 483] width 97 height 74
click at [986, 513] on p "Loop 1 pipe installation complete and pressure testing in progress. We reached …" at bounding box center [996, 483] width 97 height 74
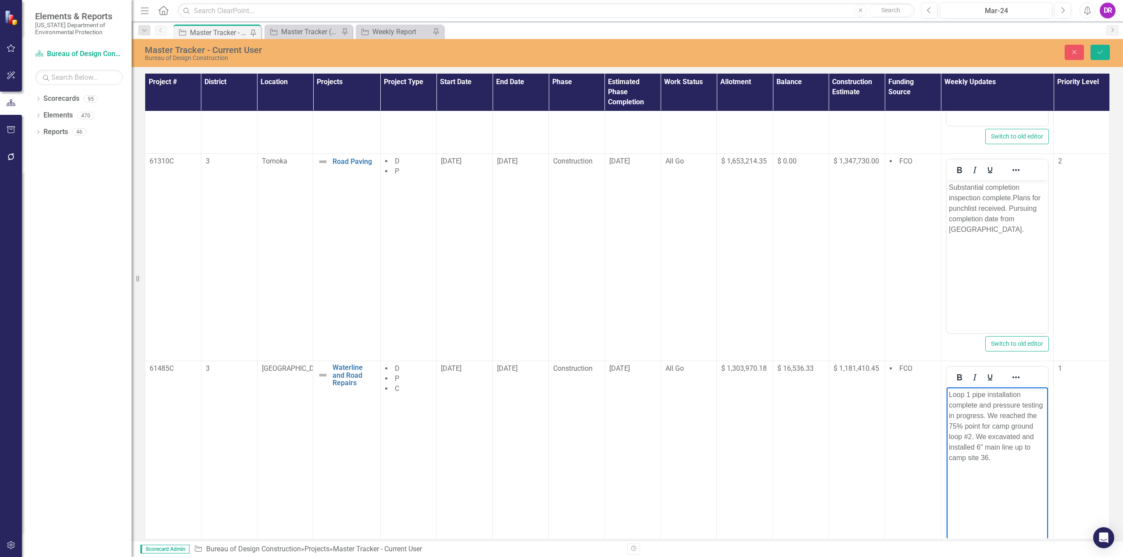
scroll to position [1307, 0]
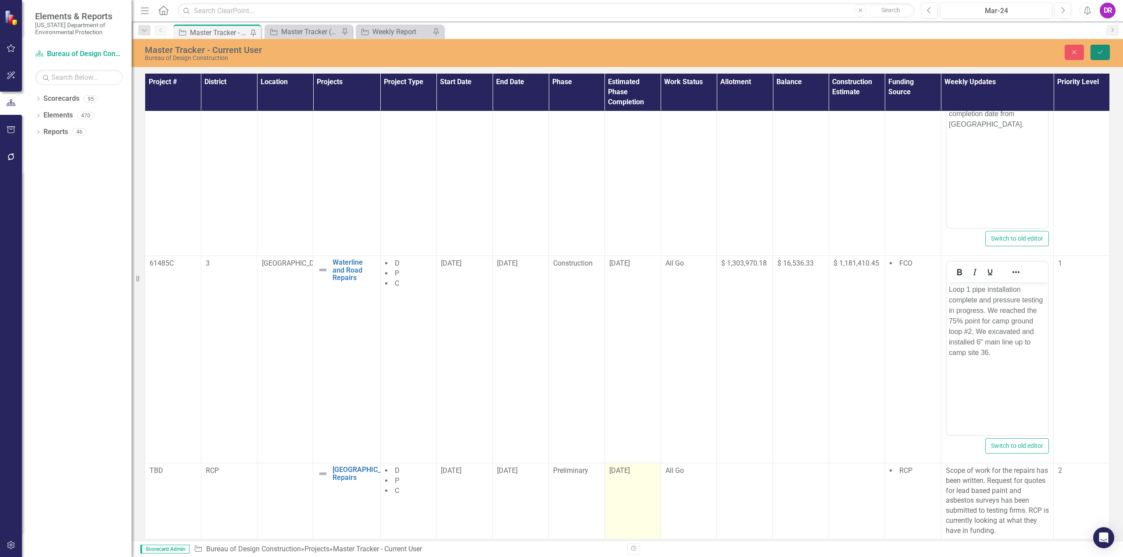
click at [1105, 48] on button "Save" at bounding box center [1099, 52] width 19 height 15
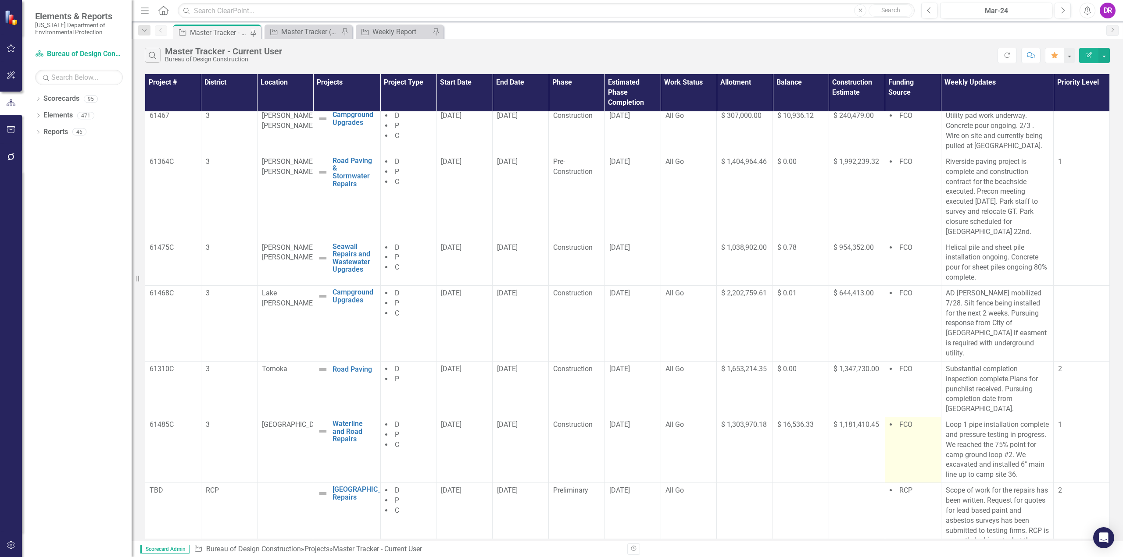
scroll to position [0, 0]
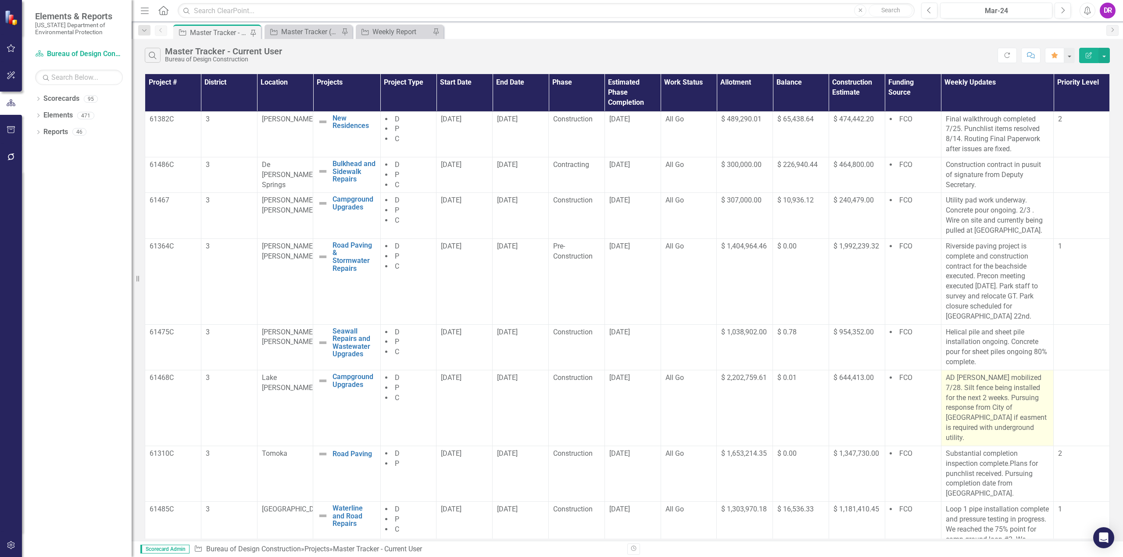
click at [969, 394] on p "AD [PERSON_NAME] mobilized 7/28. Silt fence being installed for the next 2 week…" at bounding box center [996, 408] width 103 height 70
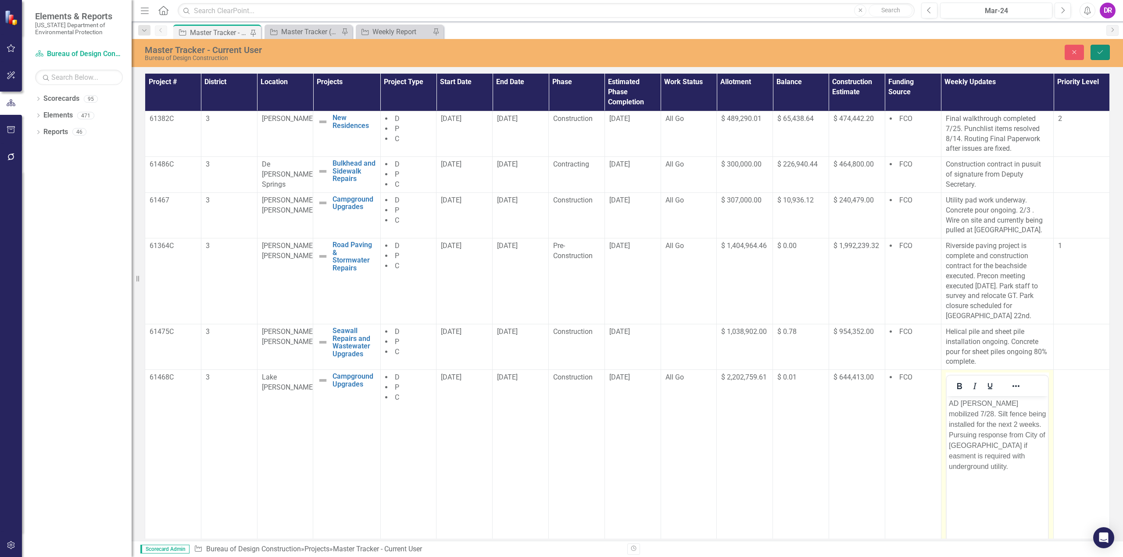
click at [1097, 53] on icon "Save" at bounding box center [1100, 52] width 8 height 6
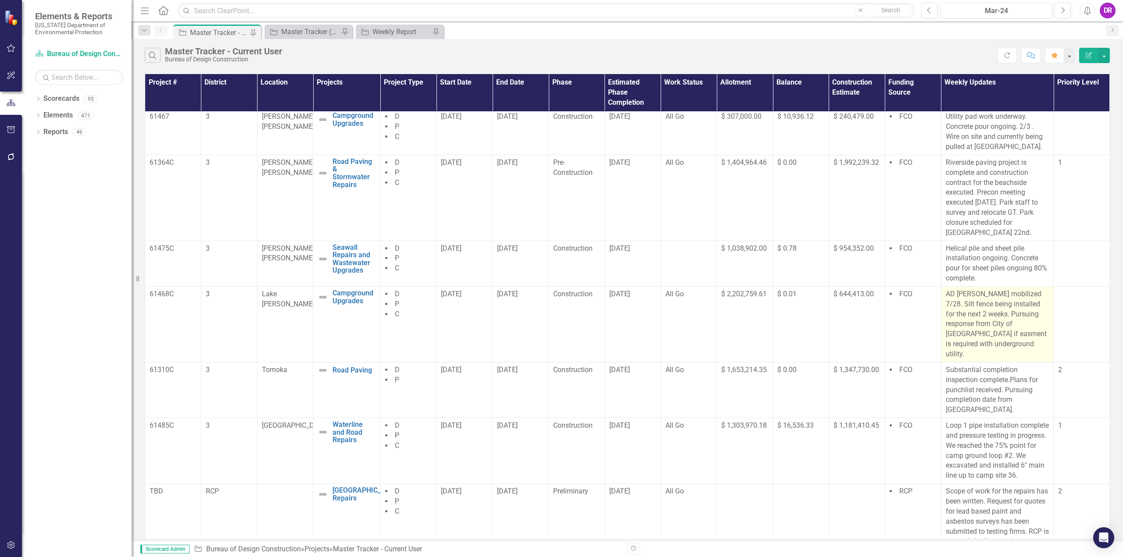
scroll to position [85, 0]
